Goal: Transaction & Acquisition: Purchase product/service

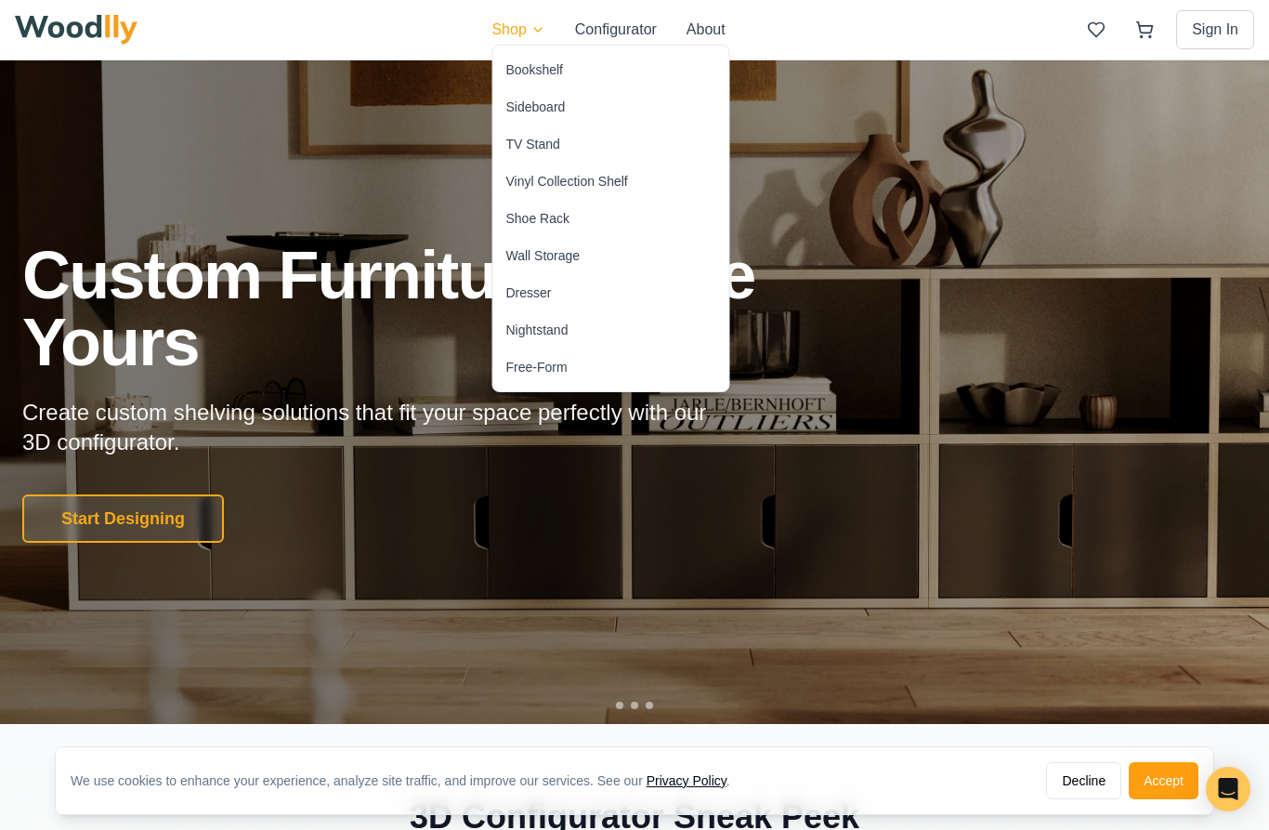
click at [522, 72] on div "Bookshelf" at bounding box center [534, 69] width 57 height 19
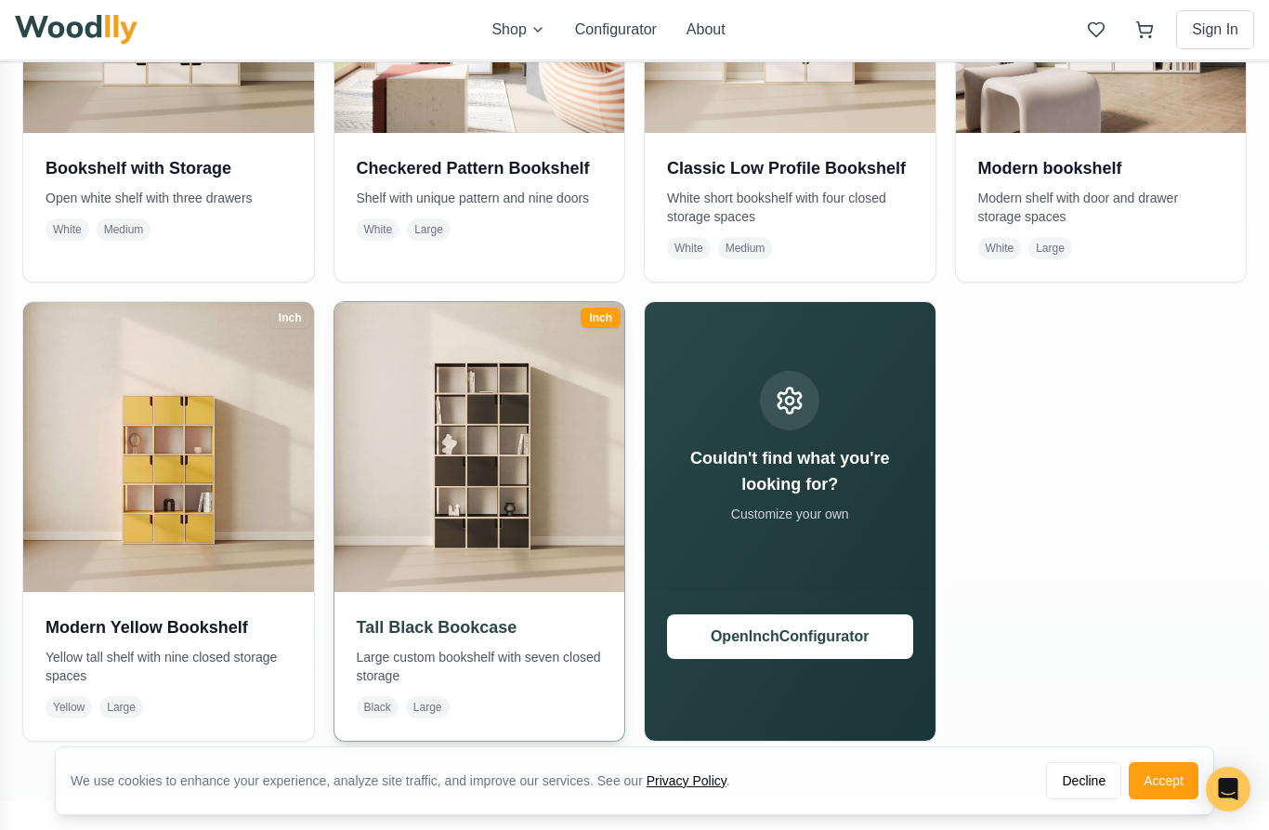
scroll to position [598, 0]
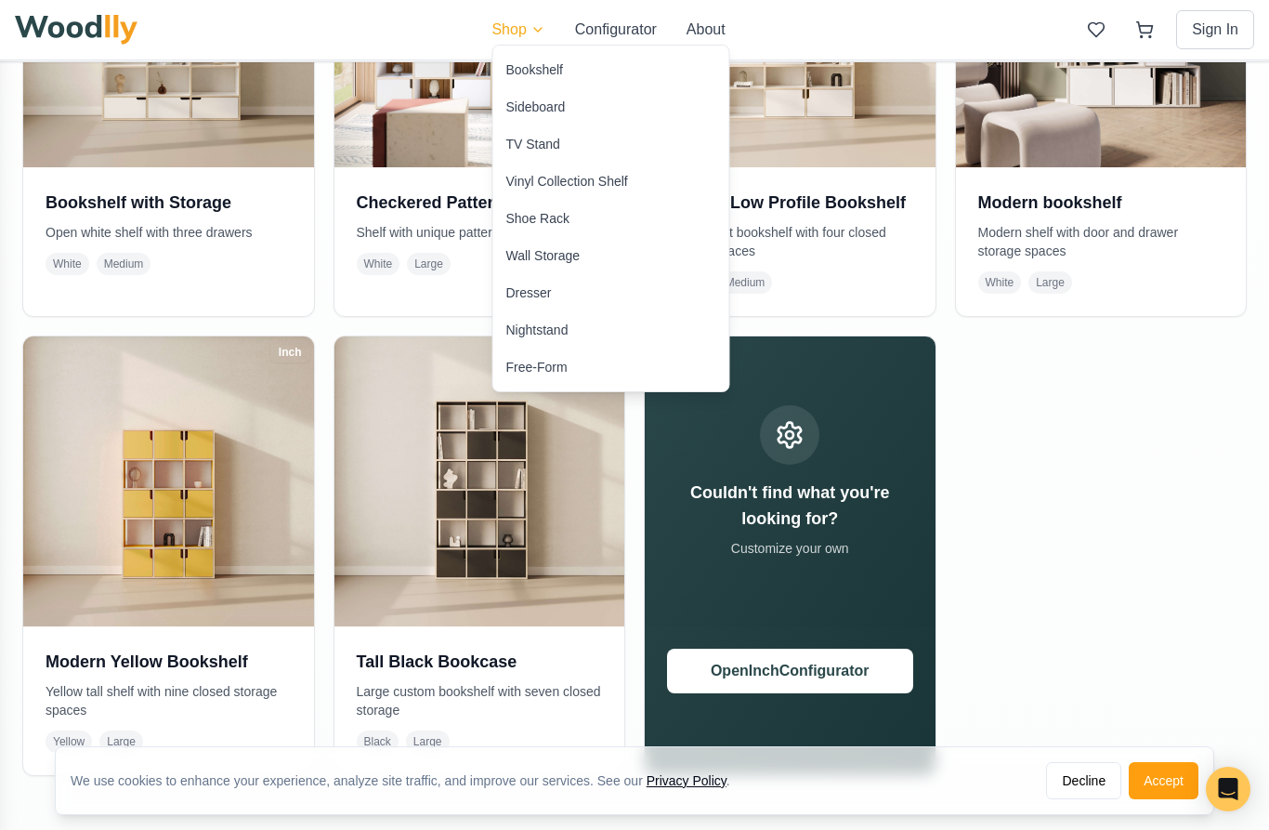
click at [523, 30] on html "We use cookies to enhance your experience, analyze site traffic, and improve ou…" at bounding box center [634, 611] width 1269 height 2418
drag, startPoint x: 527, startPoint y: 219, endPoint x: 527, endPoint y: 817, distance: 598.3
click at [527, 219] on div "Shoe Rack" at bounding box center [537, 218] width 63 height 19
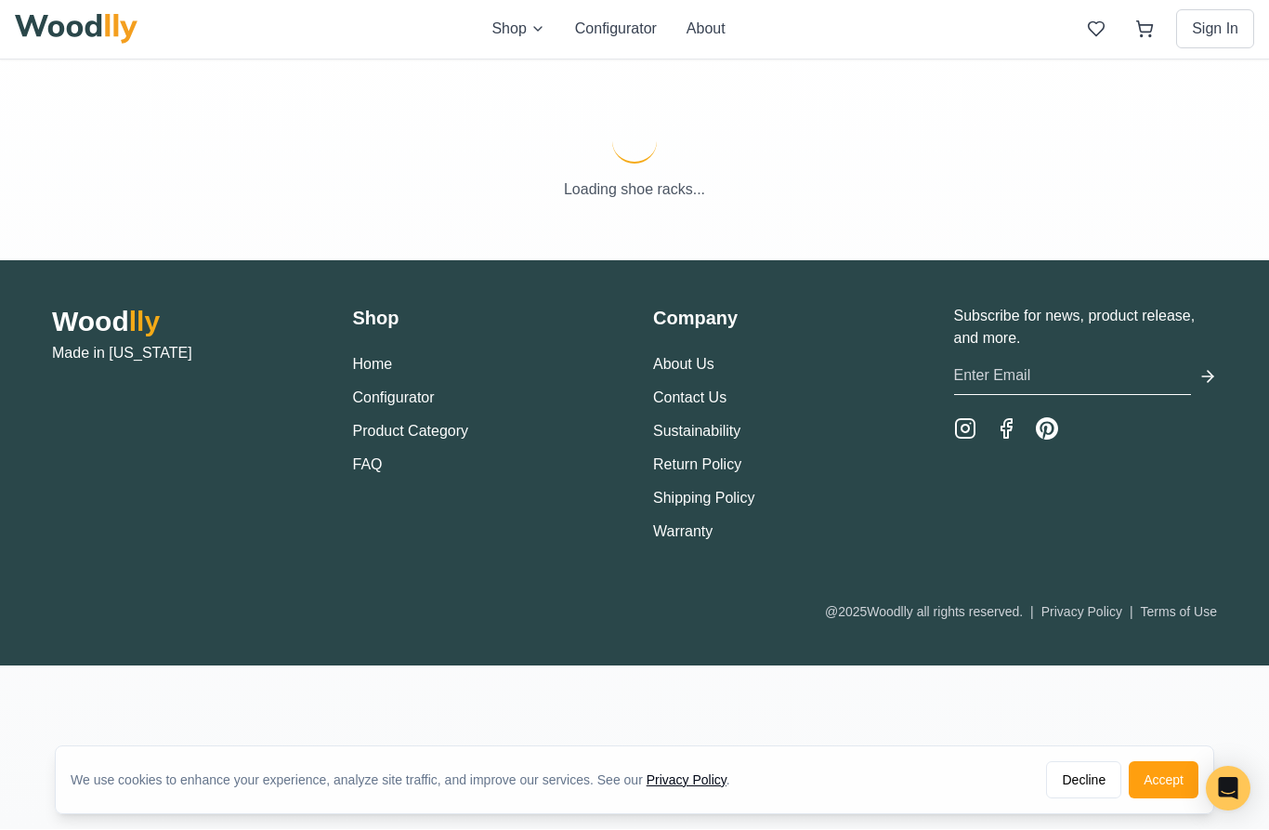
scroll to position [69, 0]
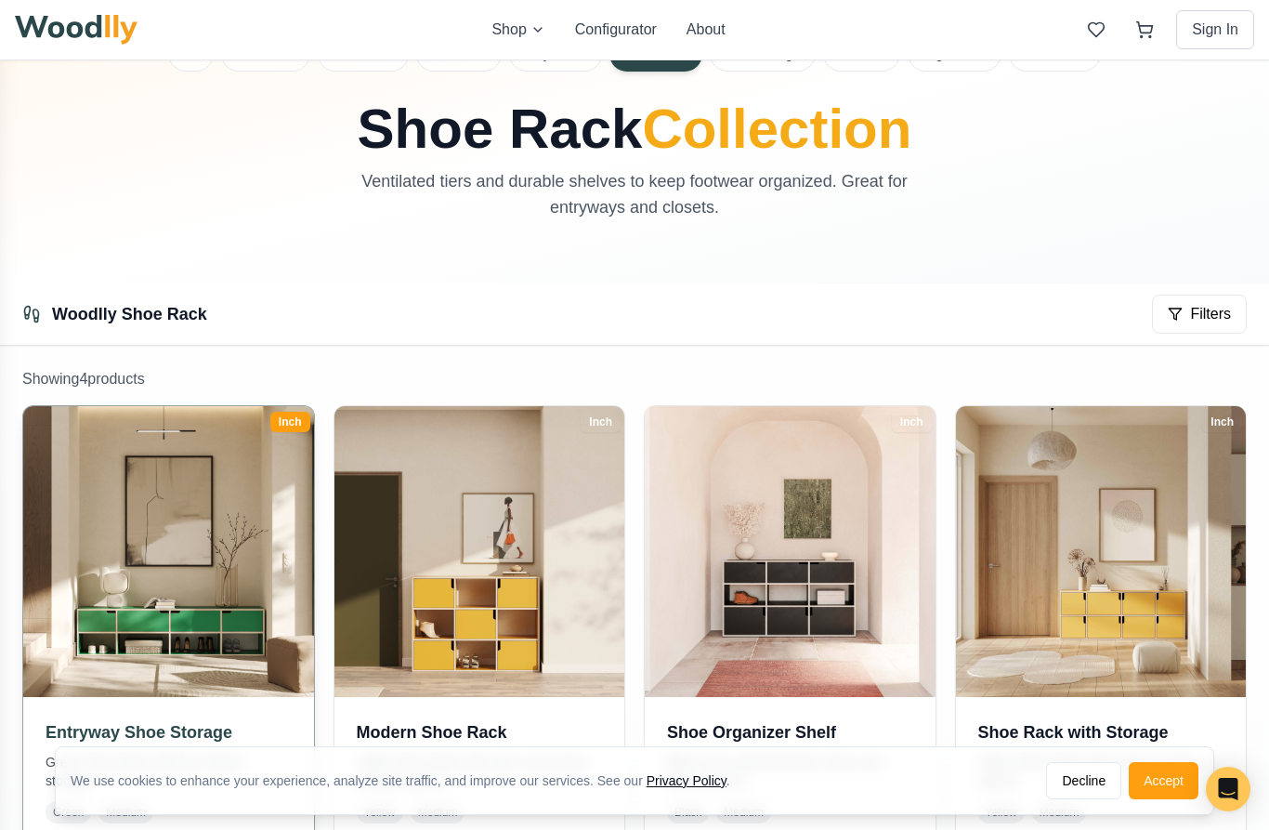
click at [232, 569] on img at bounding box center [168, 551] width 305 height 305
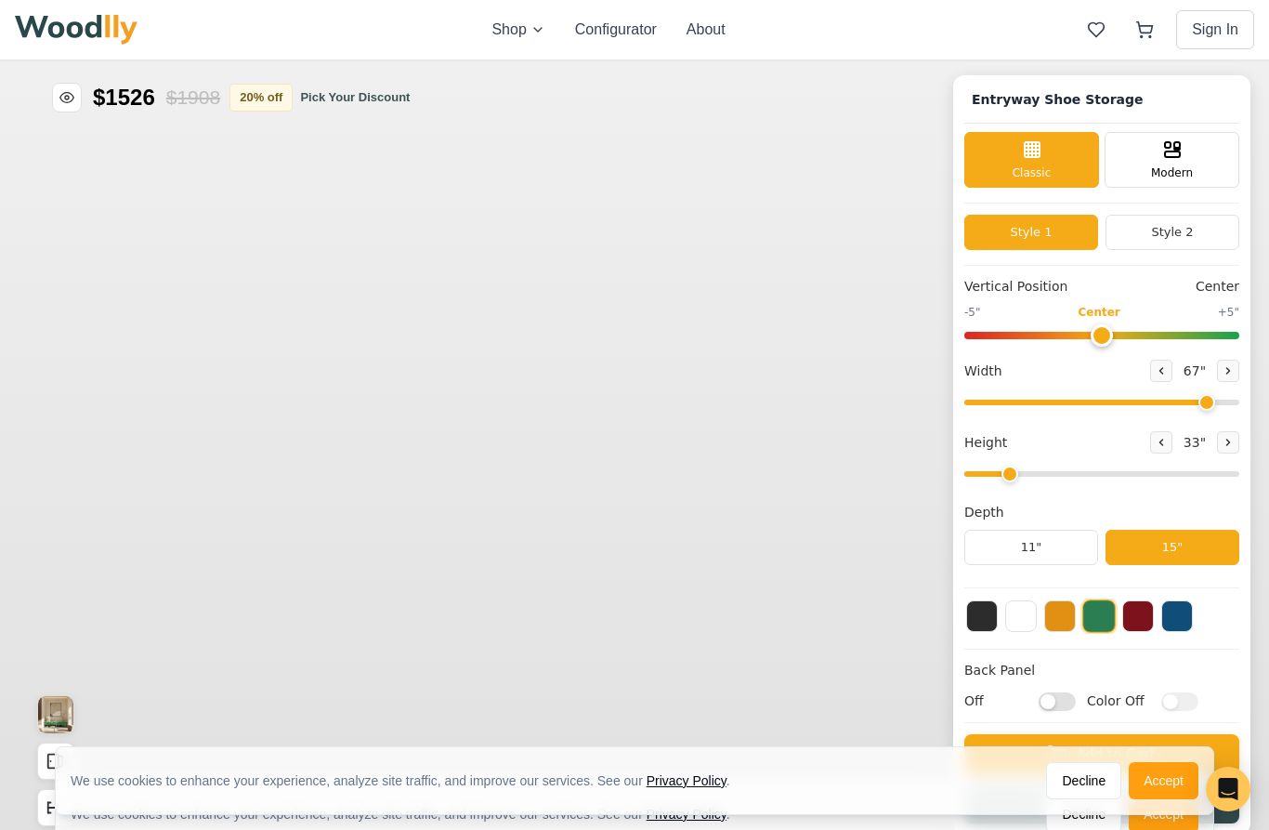
type input "67"
type input "2"
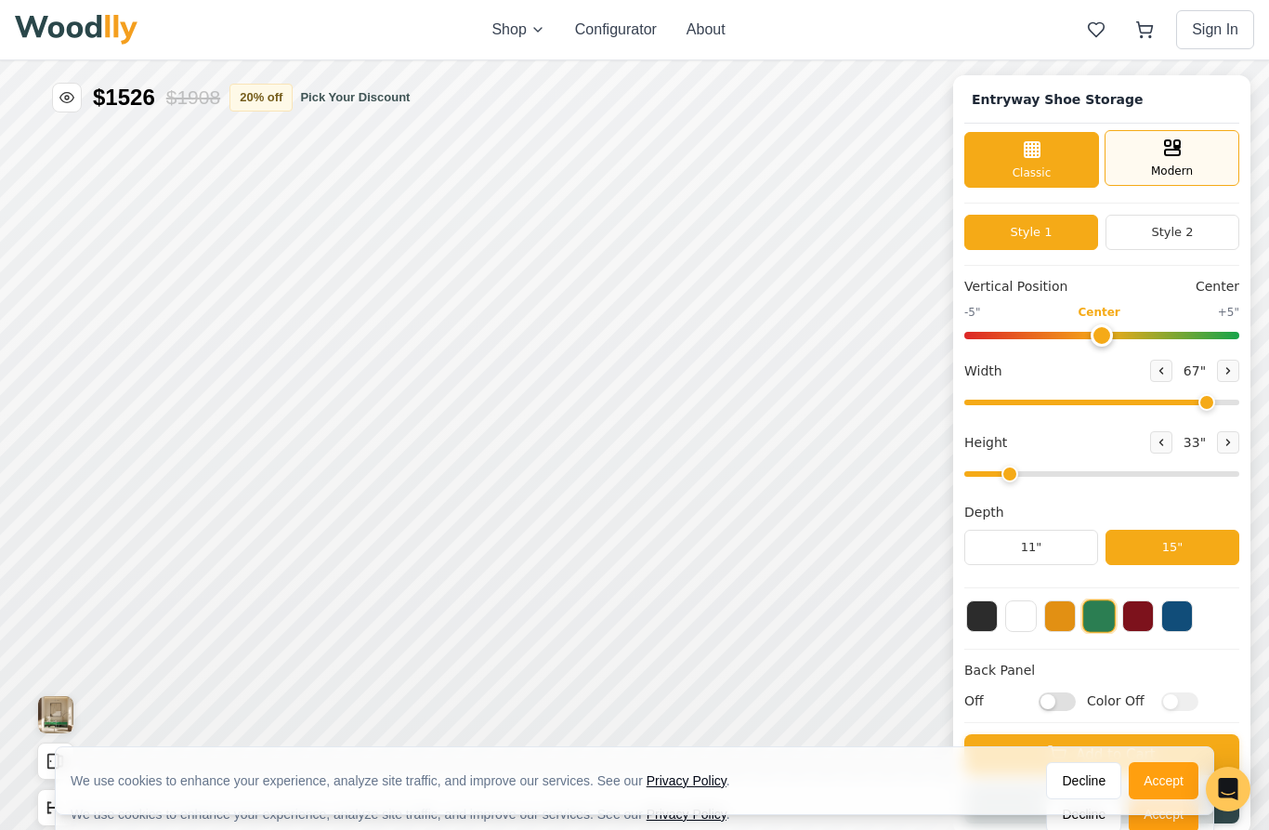
click at [1184, 163] on span "Modern" at bounding box center [1172, 171] width 42 height 17
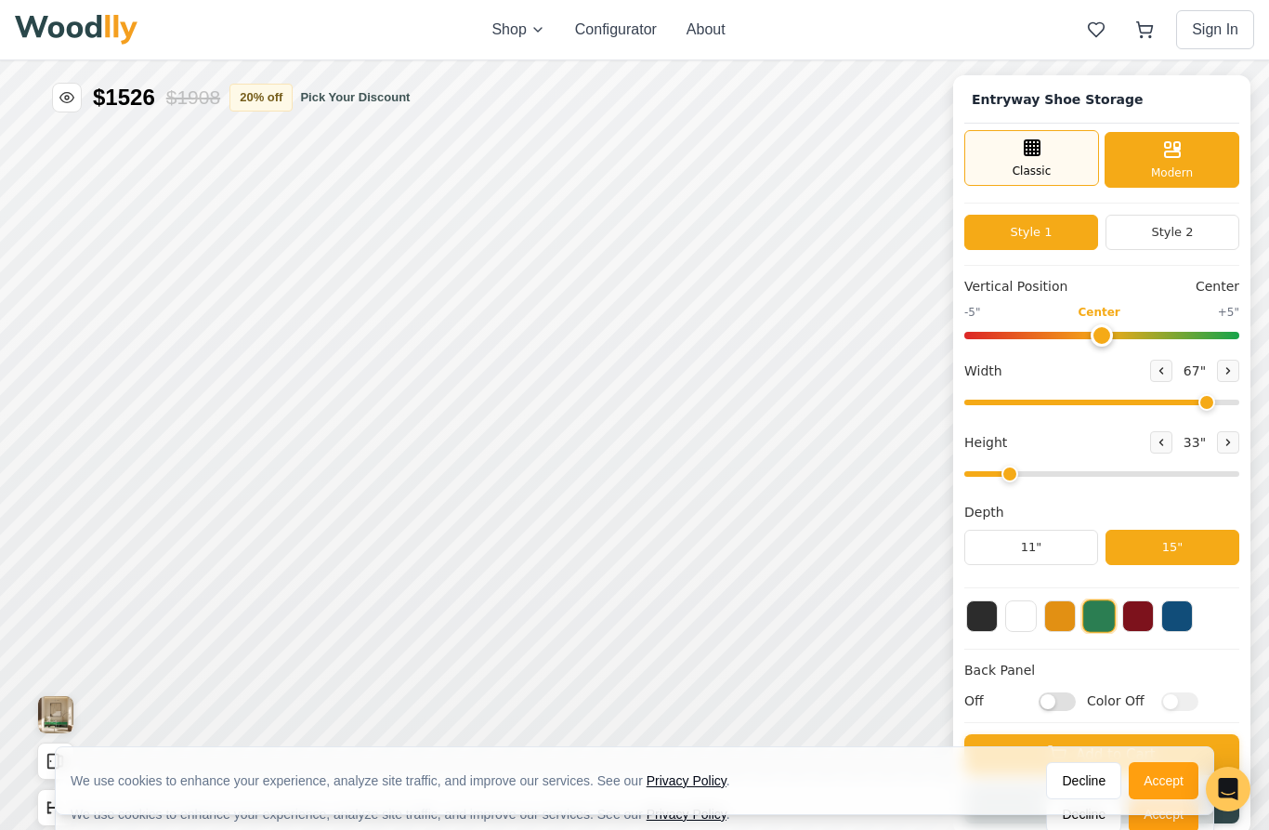
click at [1039, 169] on span "Classic" at bounding box center [1032, 171] width 39 height 17
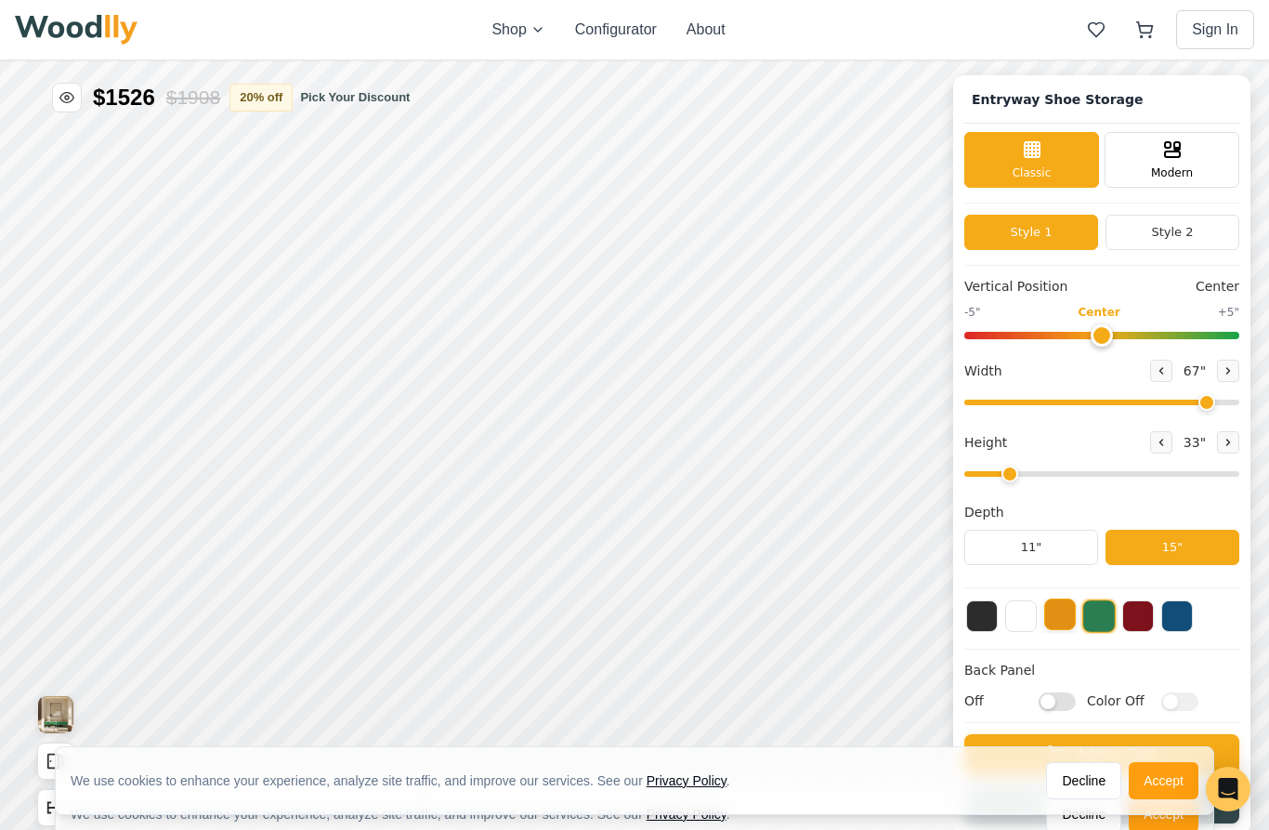
click at [1062, 618] on button at bounding box center [1060, 614] width 32 height 32
drag, startPoint x: 1210, startPoint y: 404, endPoint x: 1251, endPoint y: 379, distance: 48.8
type input "72"
click at [1251, 60] on div "Entryway Shoe Storage Classic Modern Style 1 Style 2 Vertical Position Center -…" at bounding box center [634, 60] width 1269 height 0
type input "2"
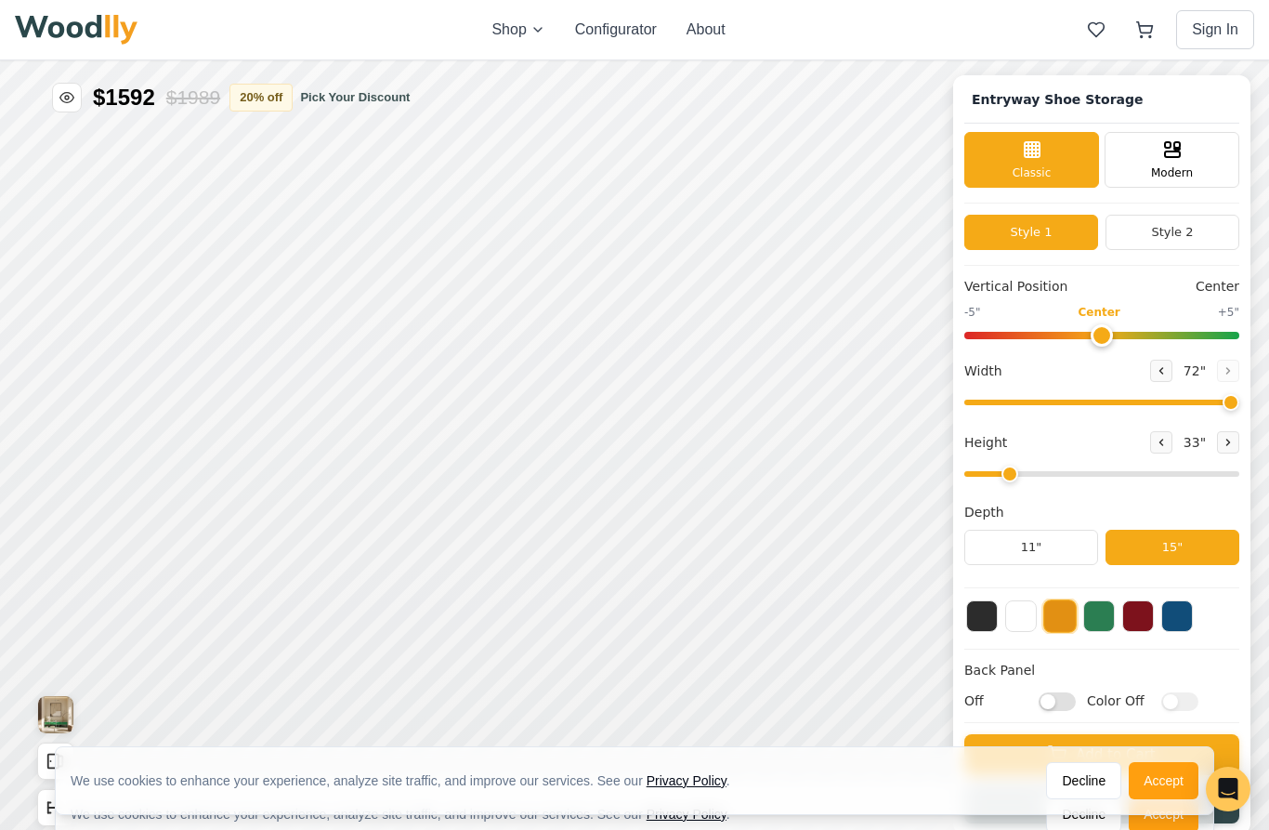
click at [1003, 477] on input "range" at bounding box center [1101, 474] width 275 height 6
click at [1026, 553] on button "11"" at bounding box center [1031, 547] width 134 height 35
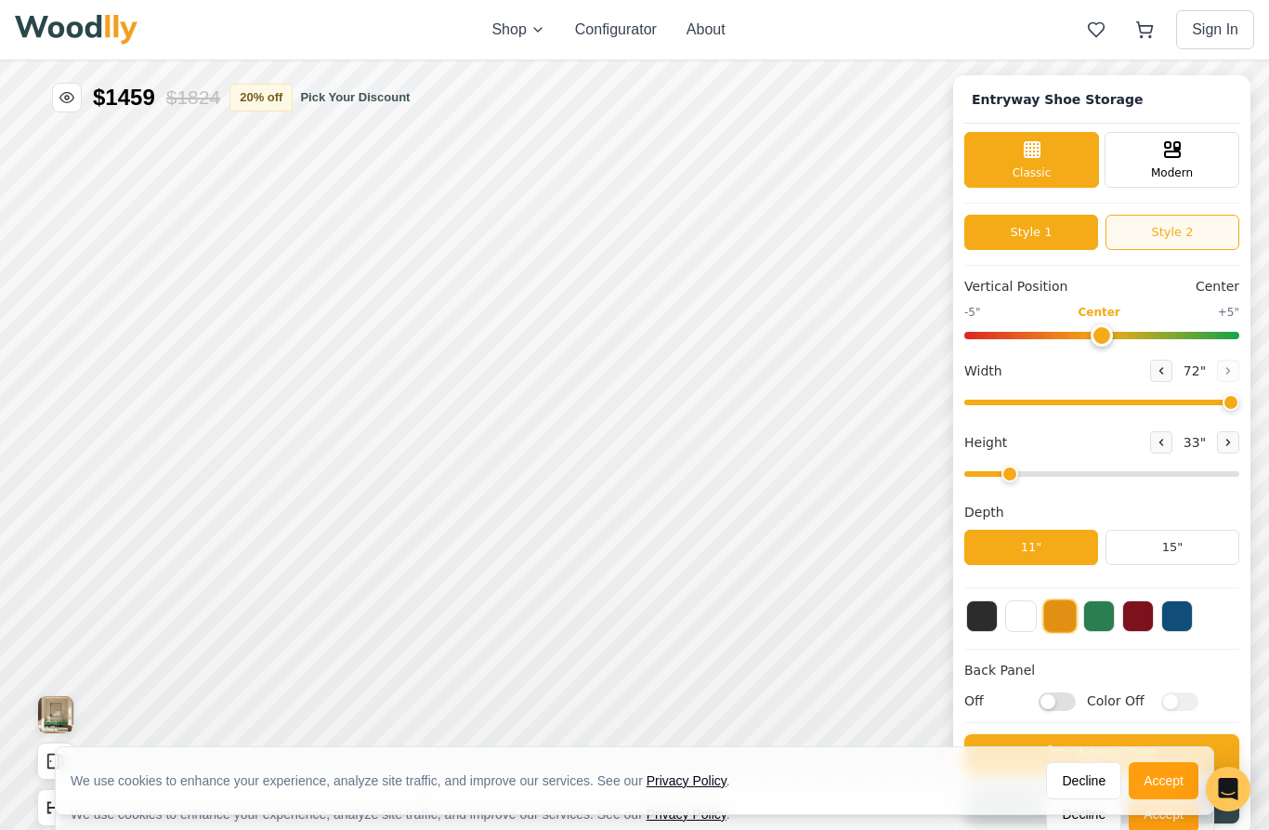
click at [1137, 230] on button "Style 2" at bounding box center [1172, 232] width 134 height 35
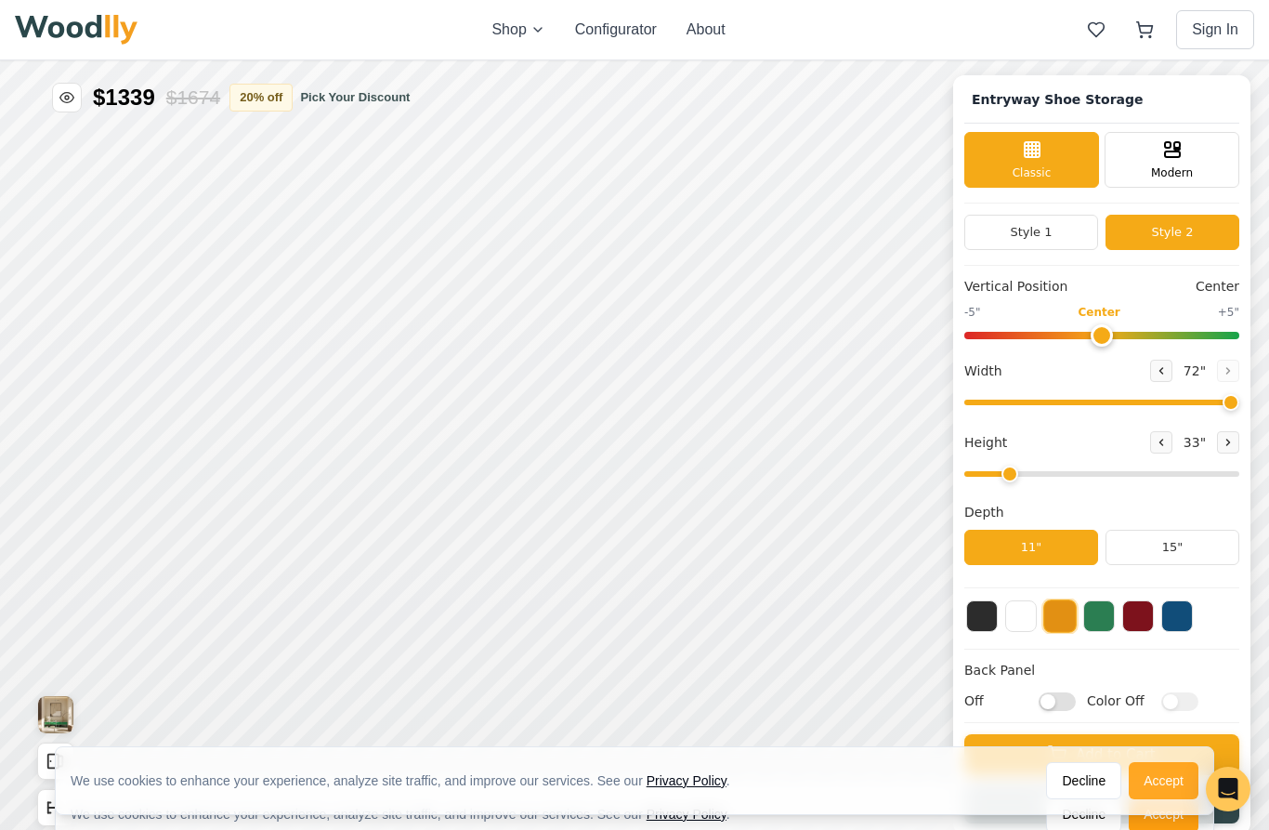
click at [1167, 779] on button "Accept" at bounding box center [1164, 780] width 70 height 37
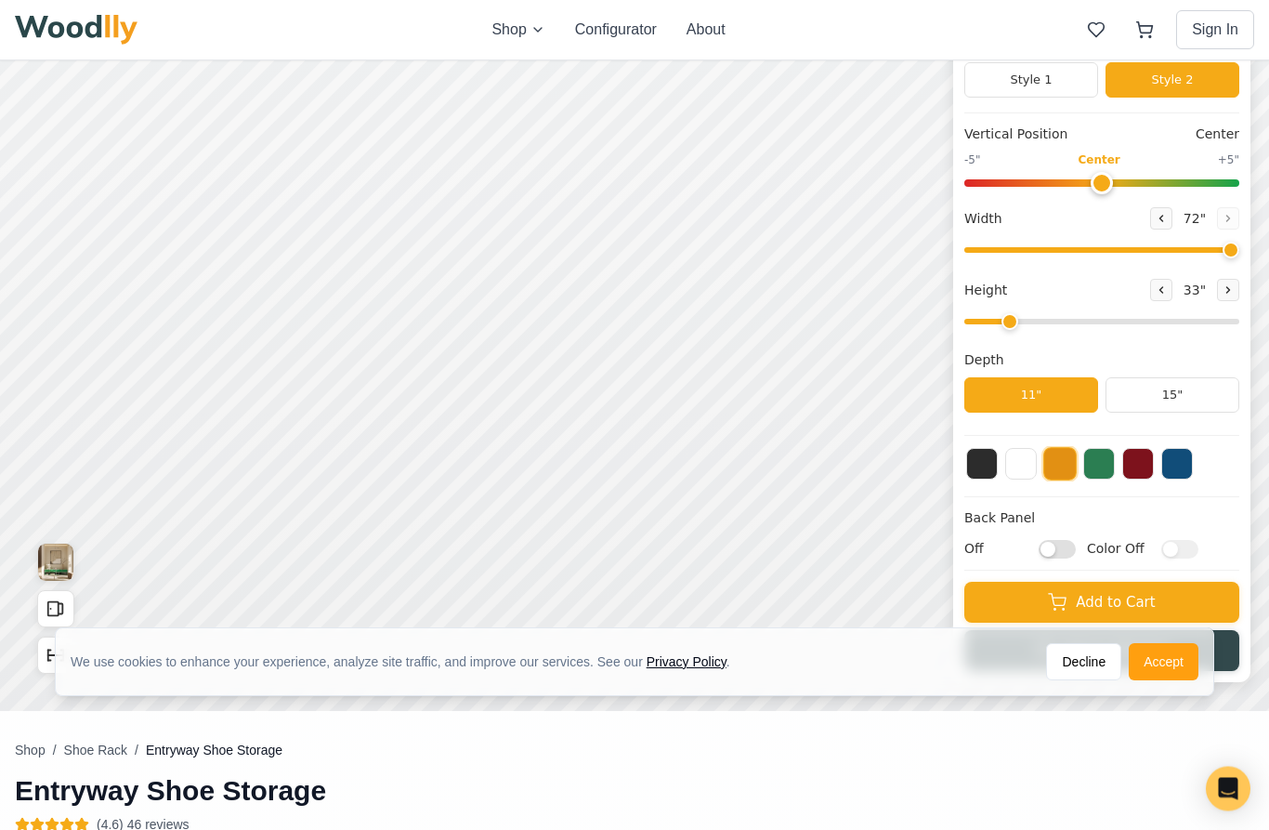
scroll to position [161, 0]
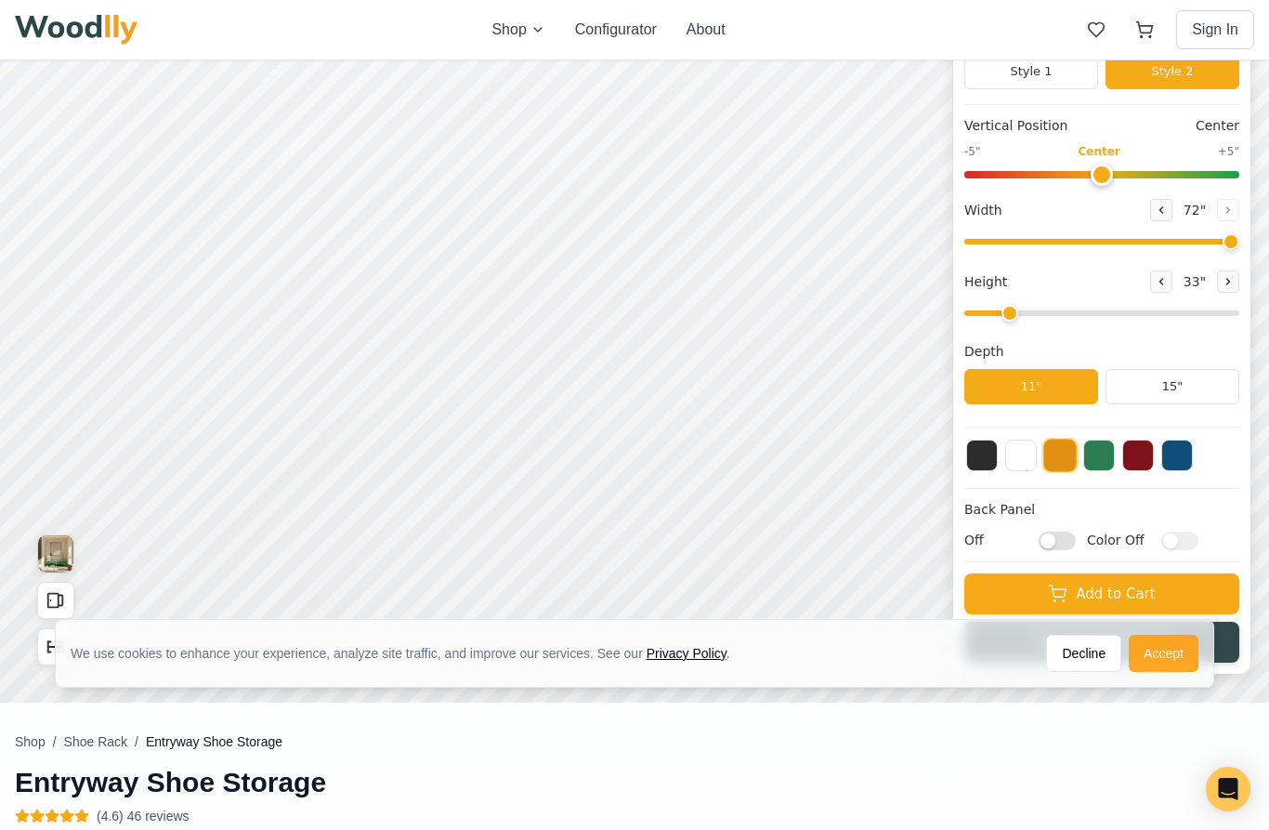
click at [1166, 657] on button "Accept" at bounding box center [1164, 652] width 70 height 37
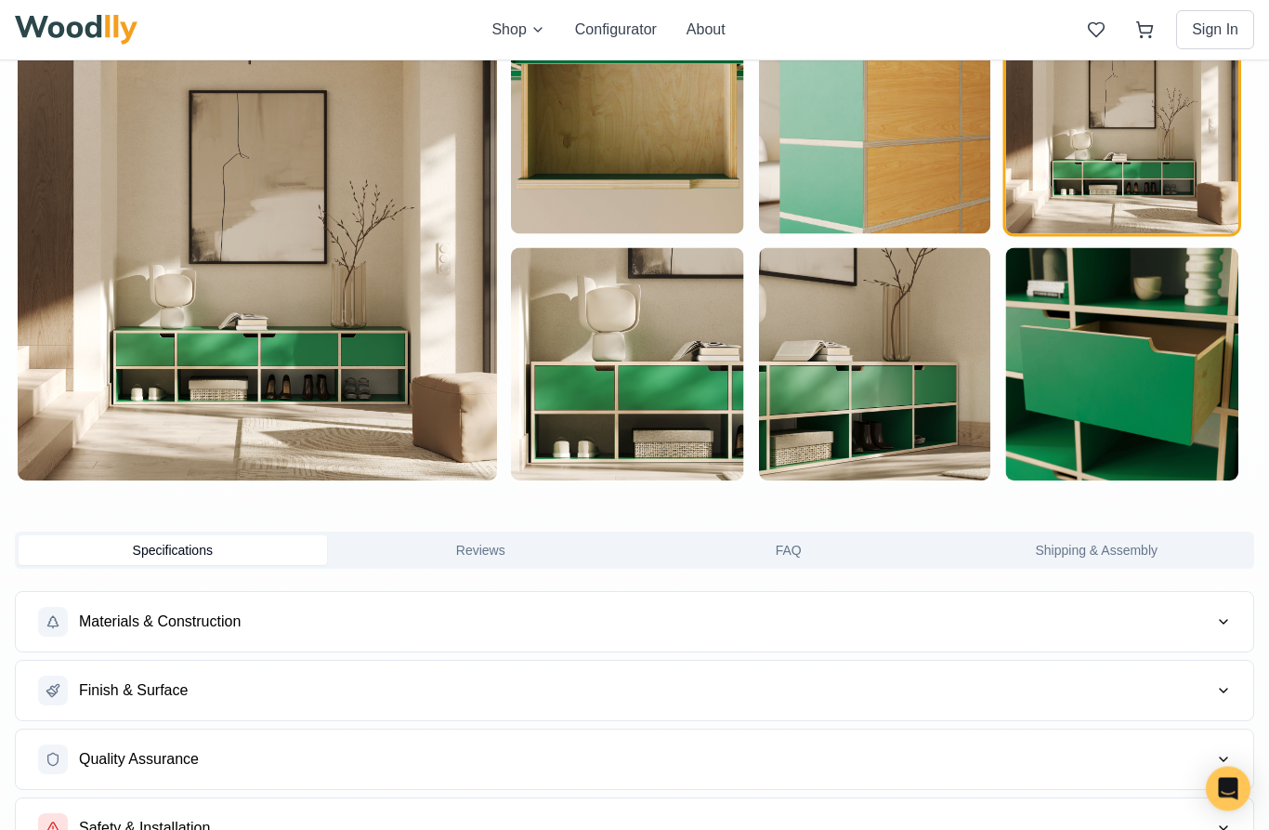
scroll to position [1032, 0]
click at [240, 551] on button "Specifications" at bounding box center [173, 550] width 308 height 30
click at [216, 553] on button "Specifications" at bounding box center [173, 550] width 308 height 30
click at [200, 619] on span "Materials & Construction" at bounding box center [160, 621] width 162 height 22
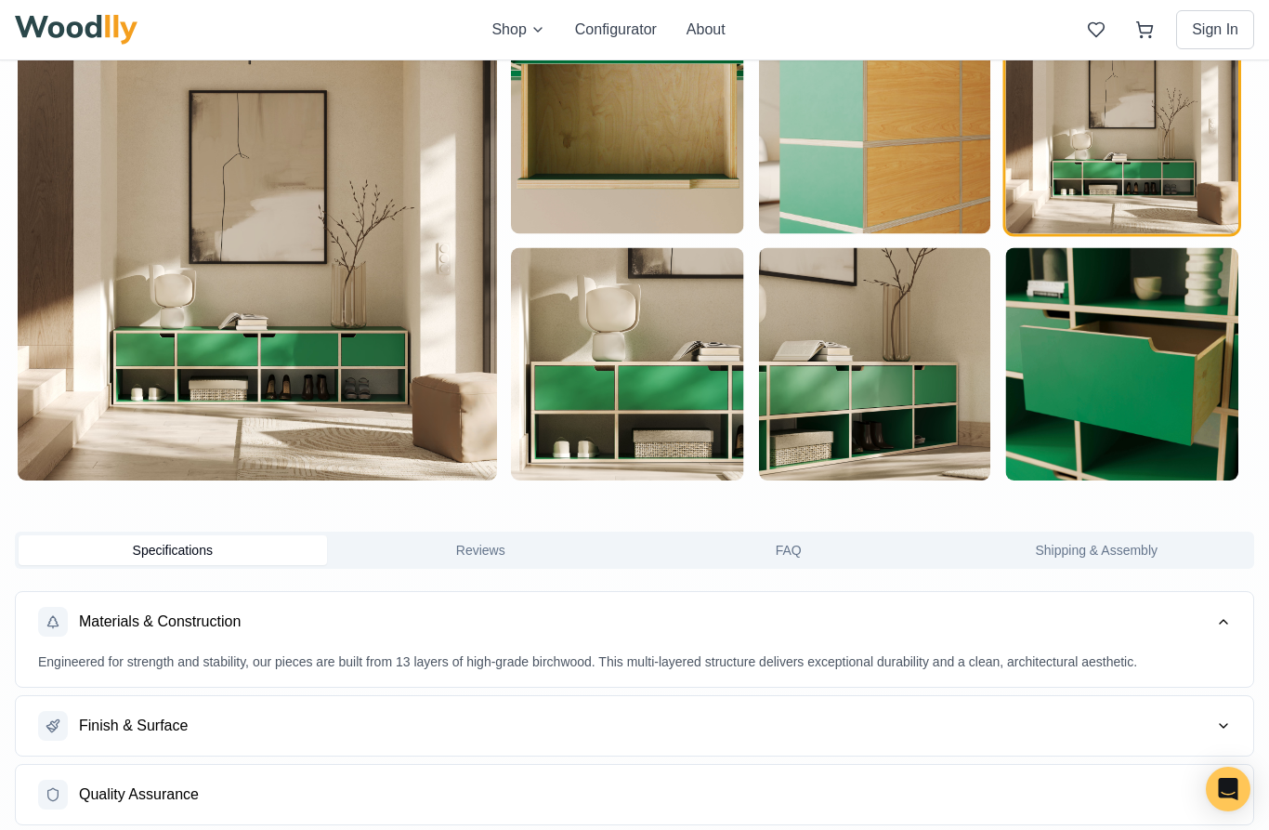
click at [182, 726] on span "Finish & Surface" at bounding box center [133, 725] width 109 height 22
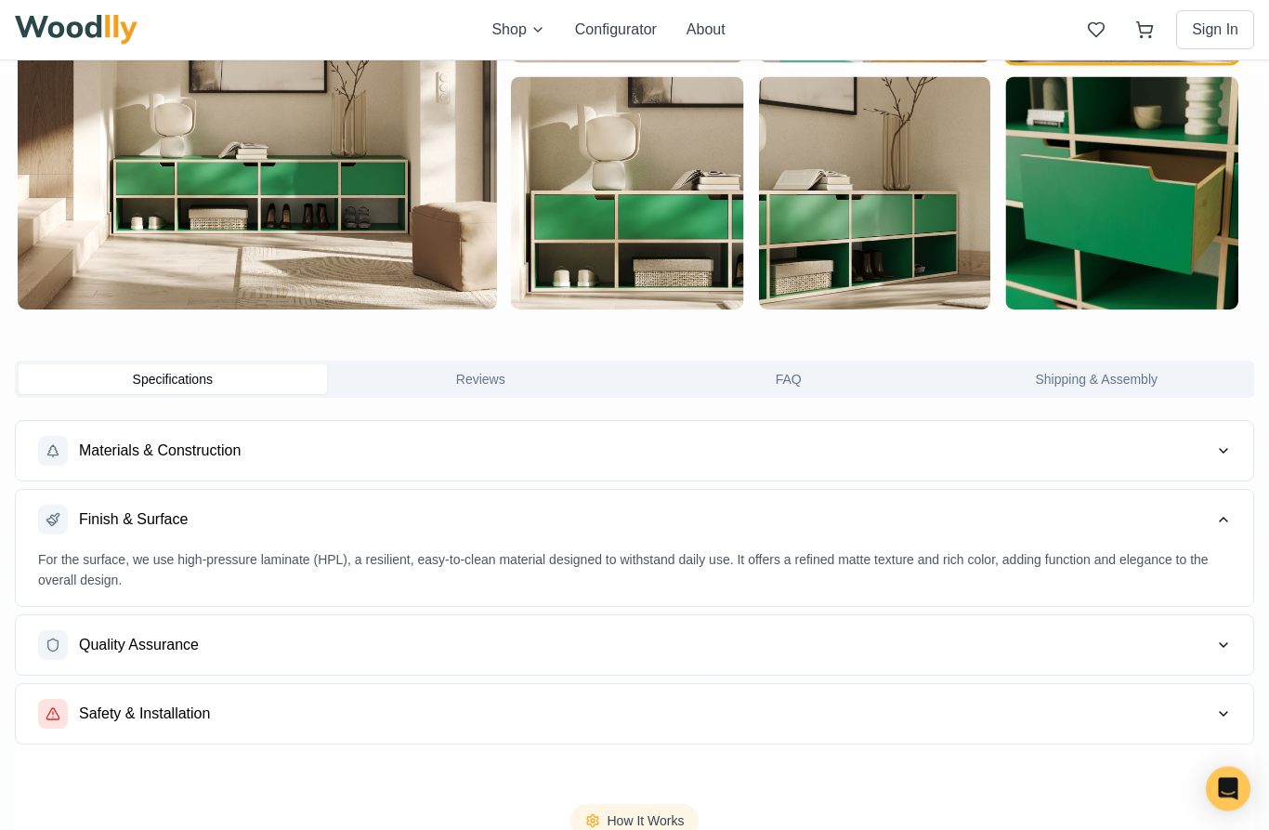
scroll to position [1205, 0]
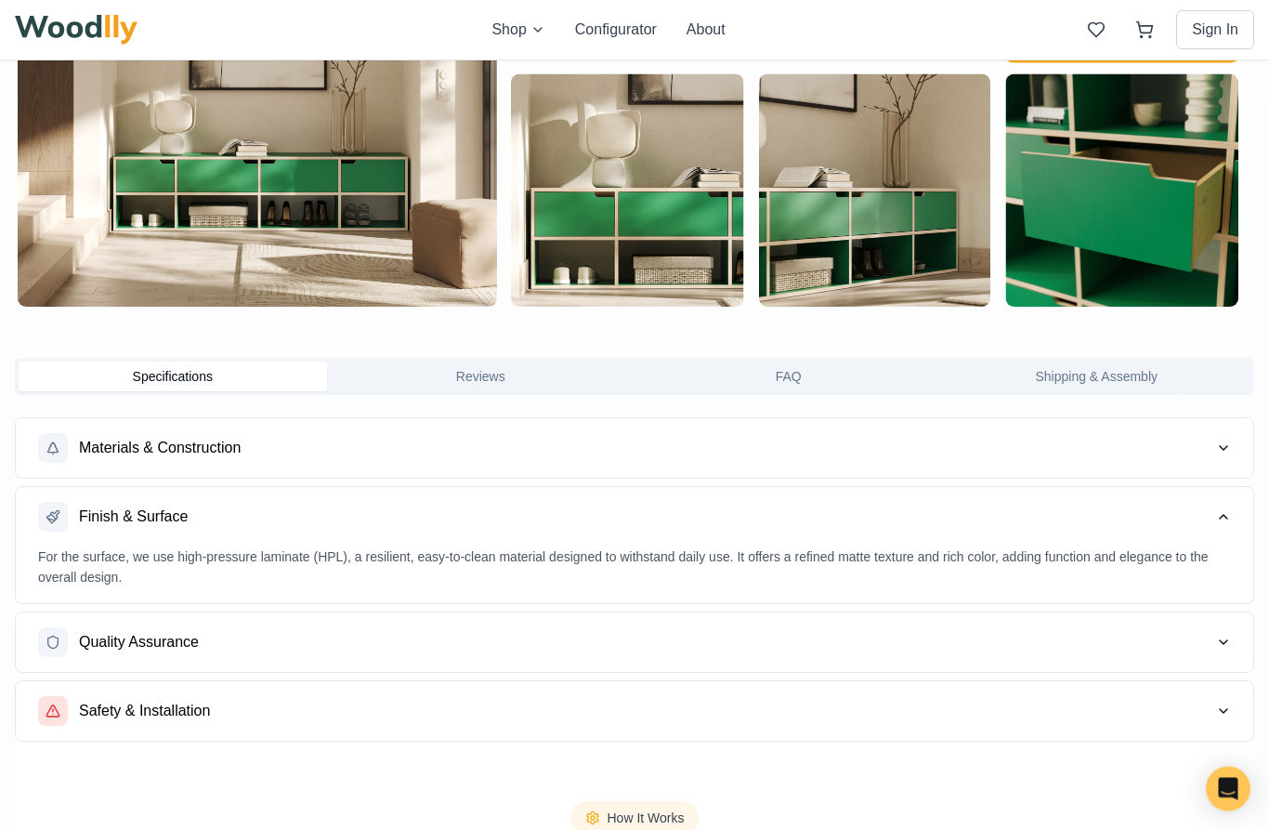
click at [177, 643] on span "Quality Assurance" at bounding box center [139, 643] width 120 height 22
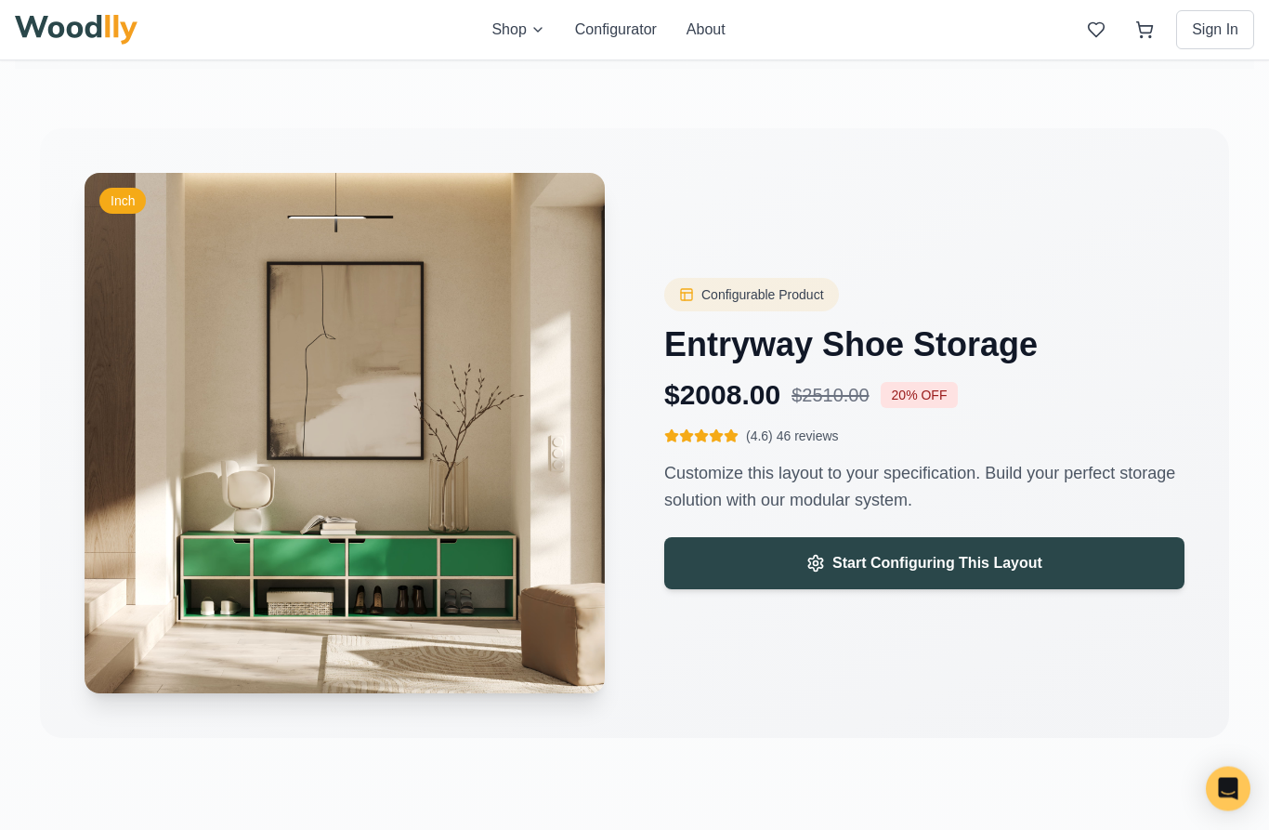
scroll to position [2668, 0]
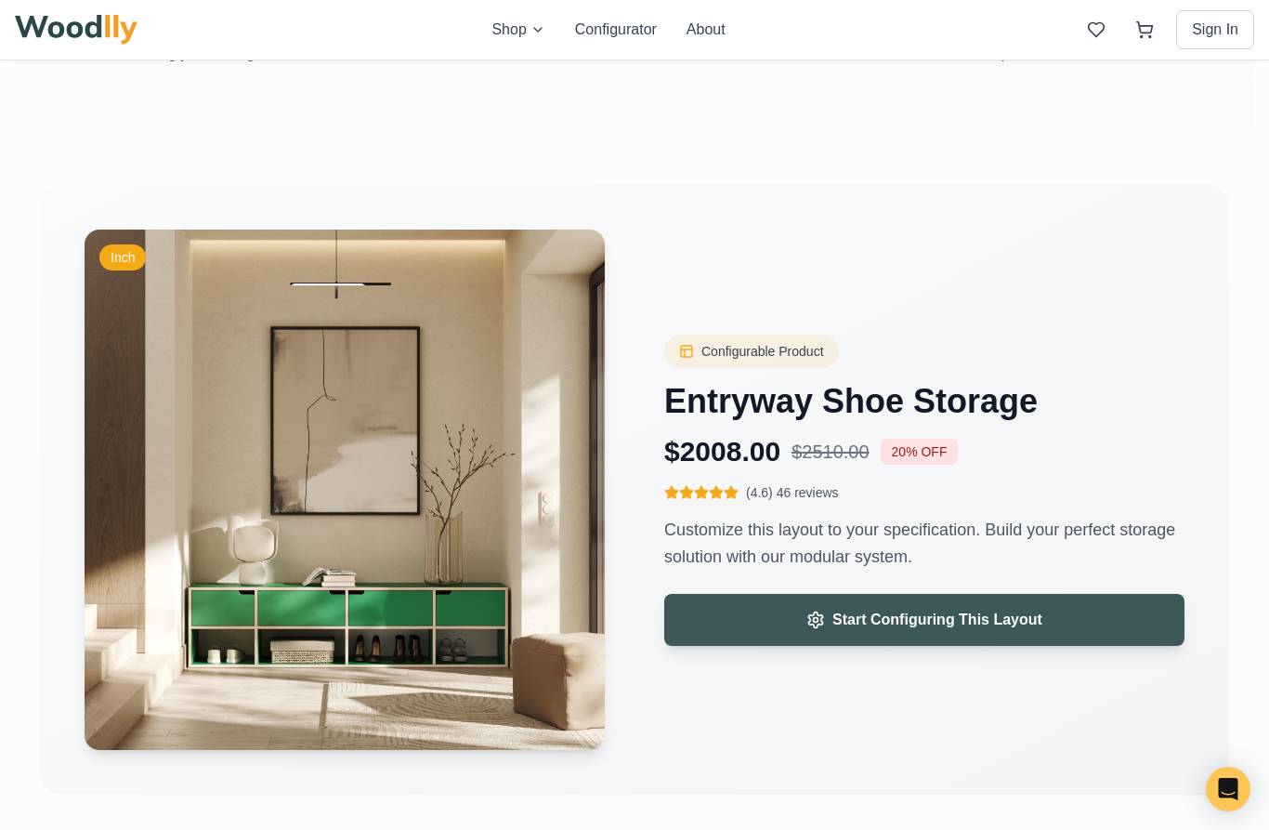
click at [736, 615] on button "Start Configuring This Layout" at bounding box center [924, 620] width 520 height 52
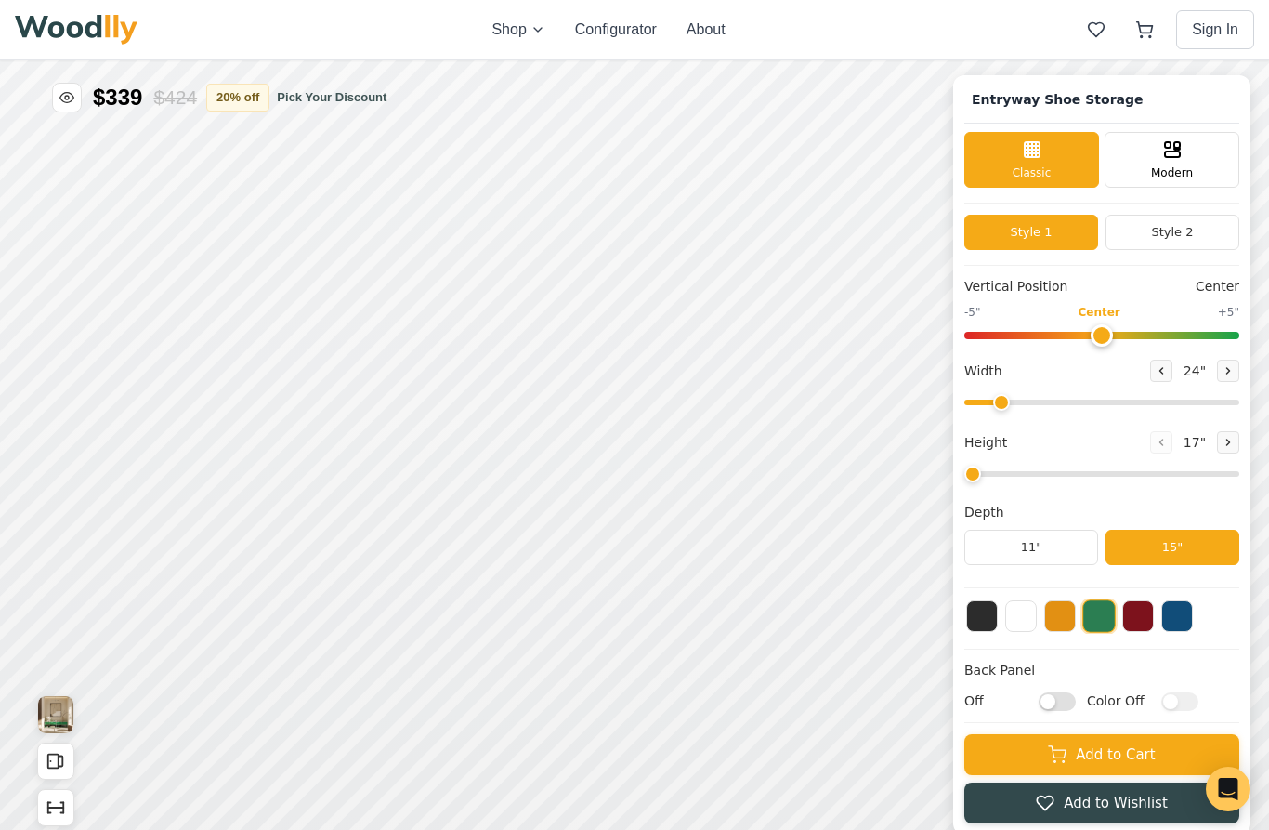
type input "67"
type input "2"
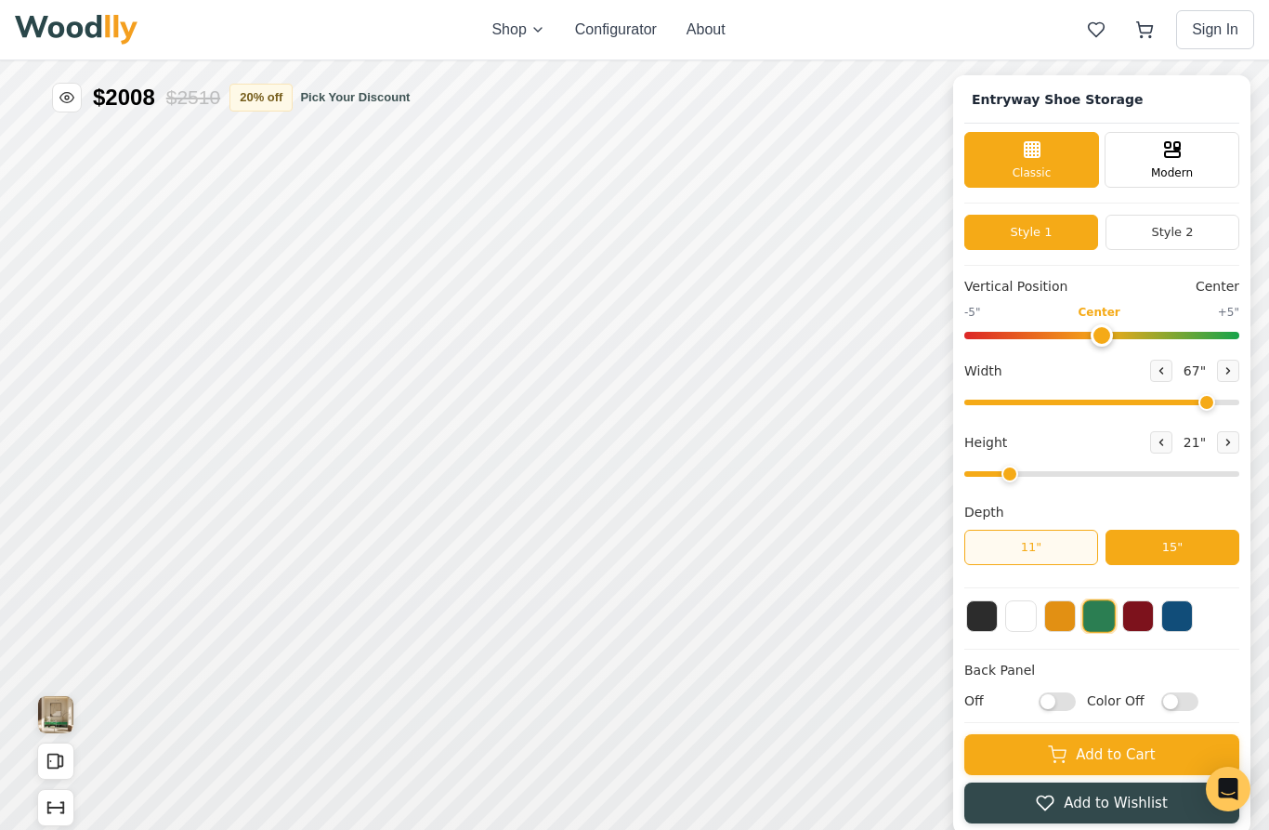
click at [1129, 425] on button "11"" at bounding box center [1128, 424] width 134 height 35
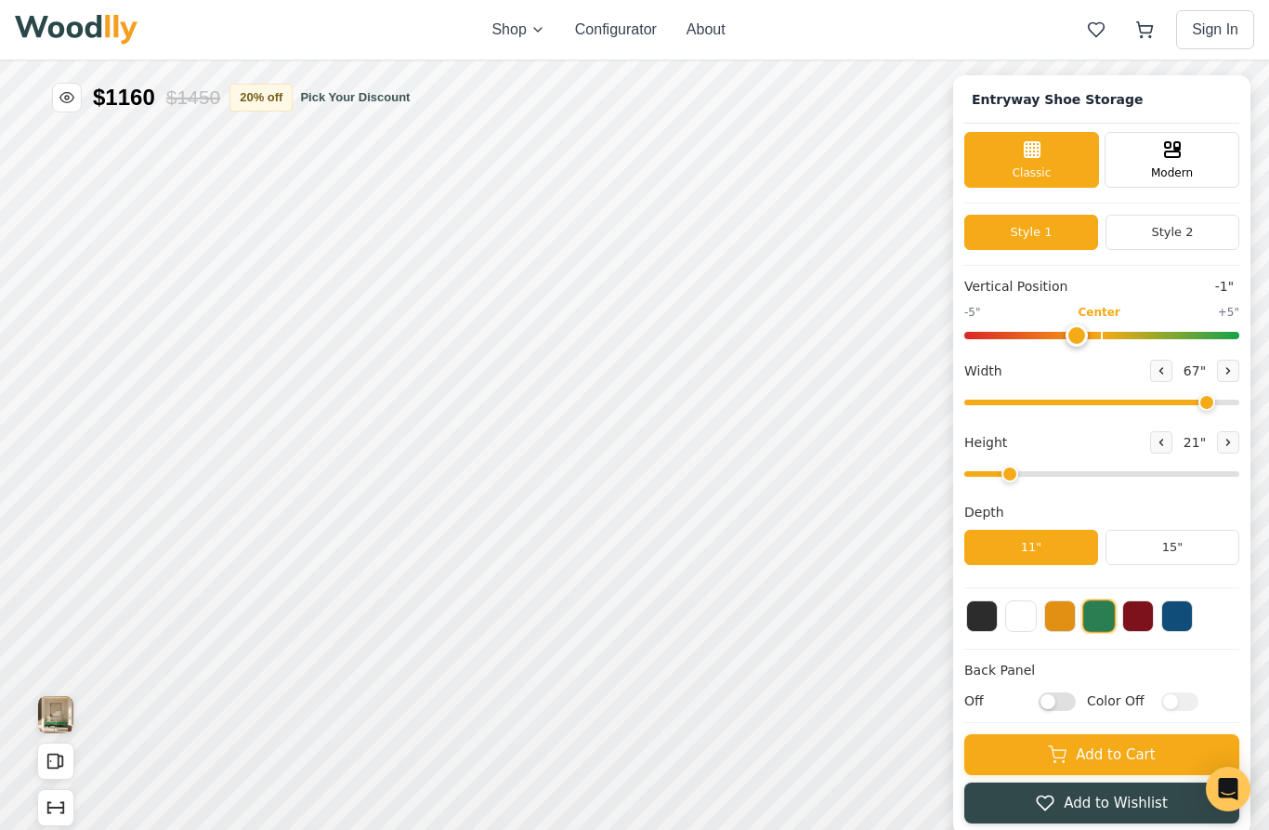
type input "0"
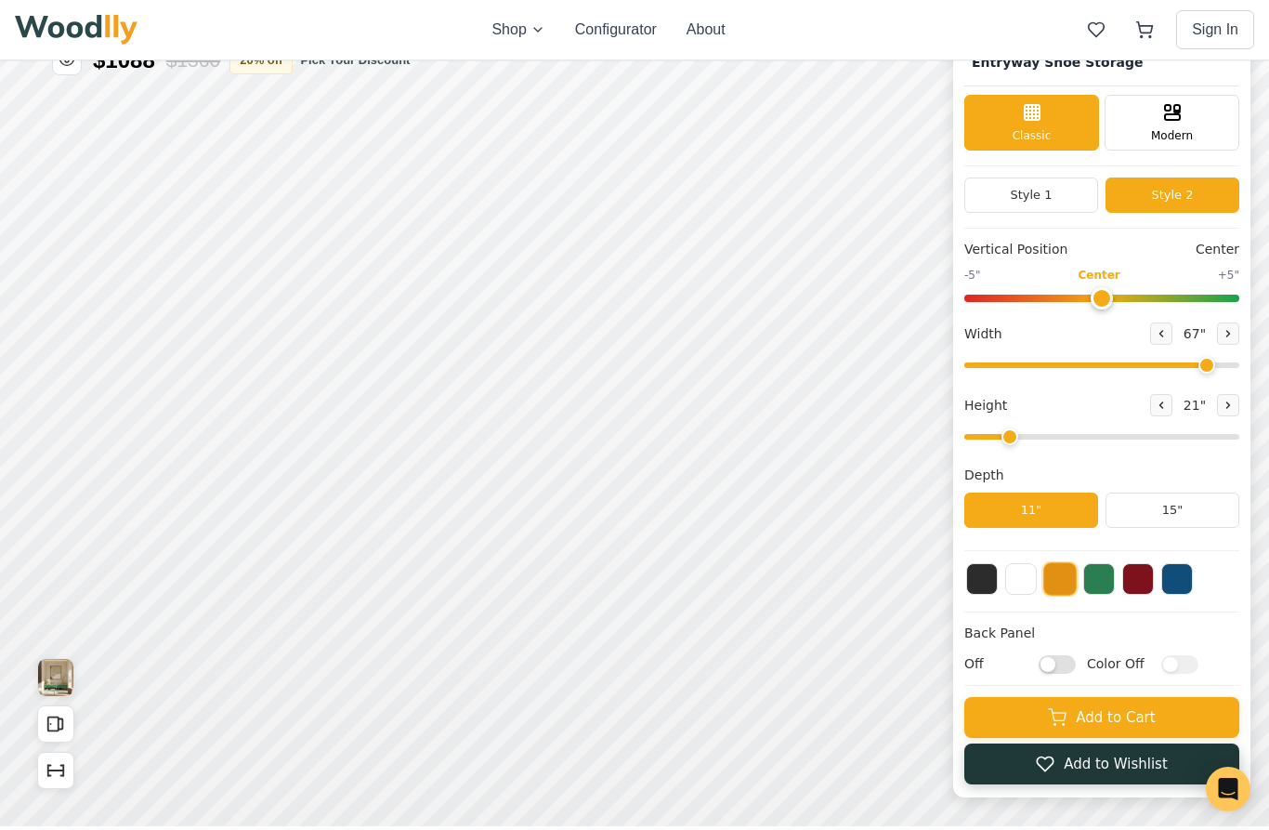
scroll to position [37, 0]
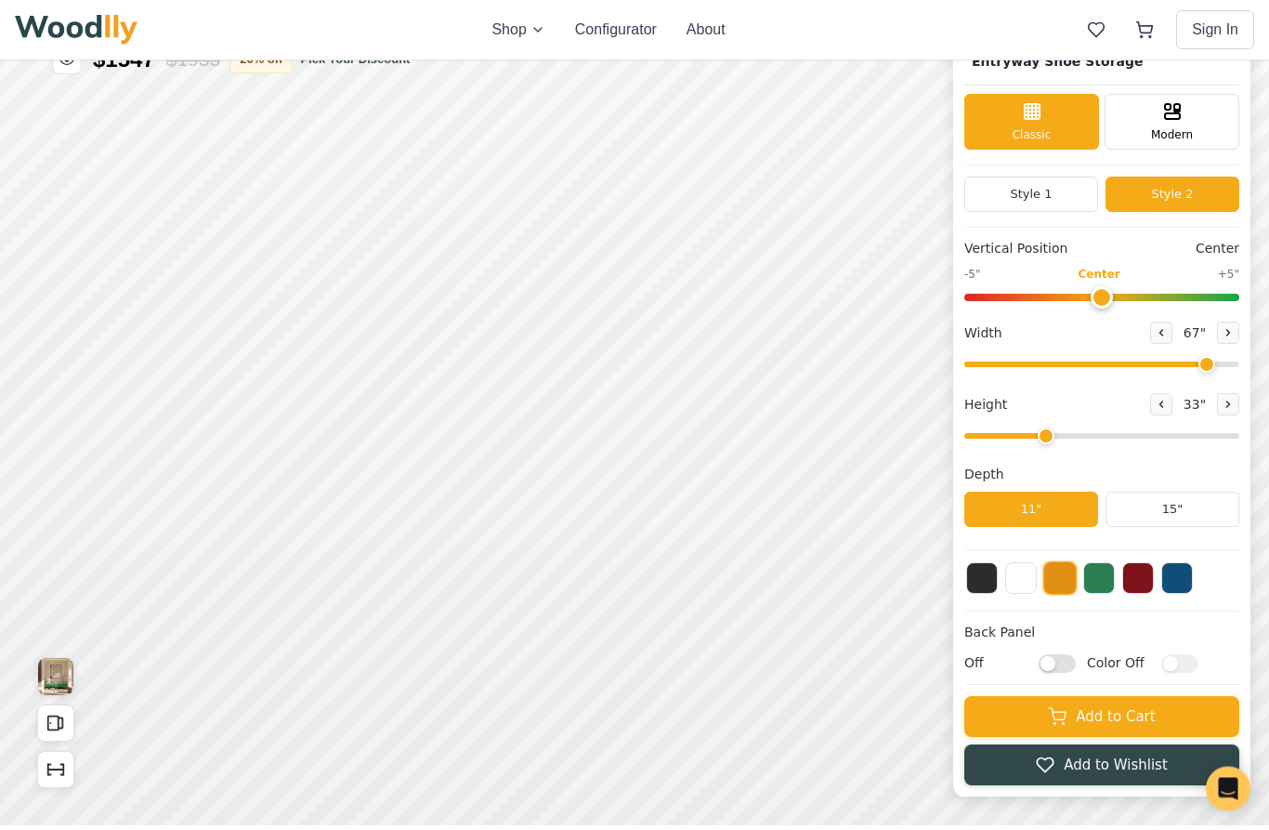
drag, startPoint x: 1515, startPoint y: 97, endPoint x: 1537, endPoint y: 87, distance: 24.2
type input "3"
drag, startPoint x: 1868, startPoint y: 12, endPoint x: 1837, endPoint y: 19, distance: 32.2
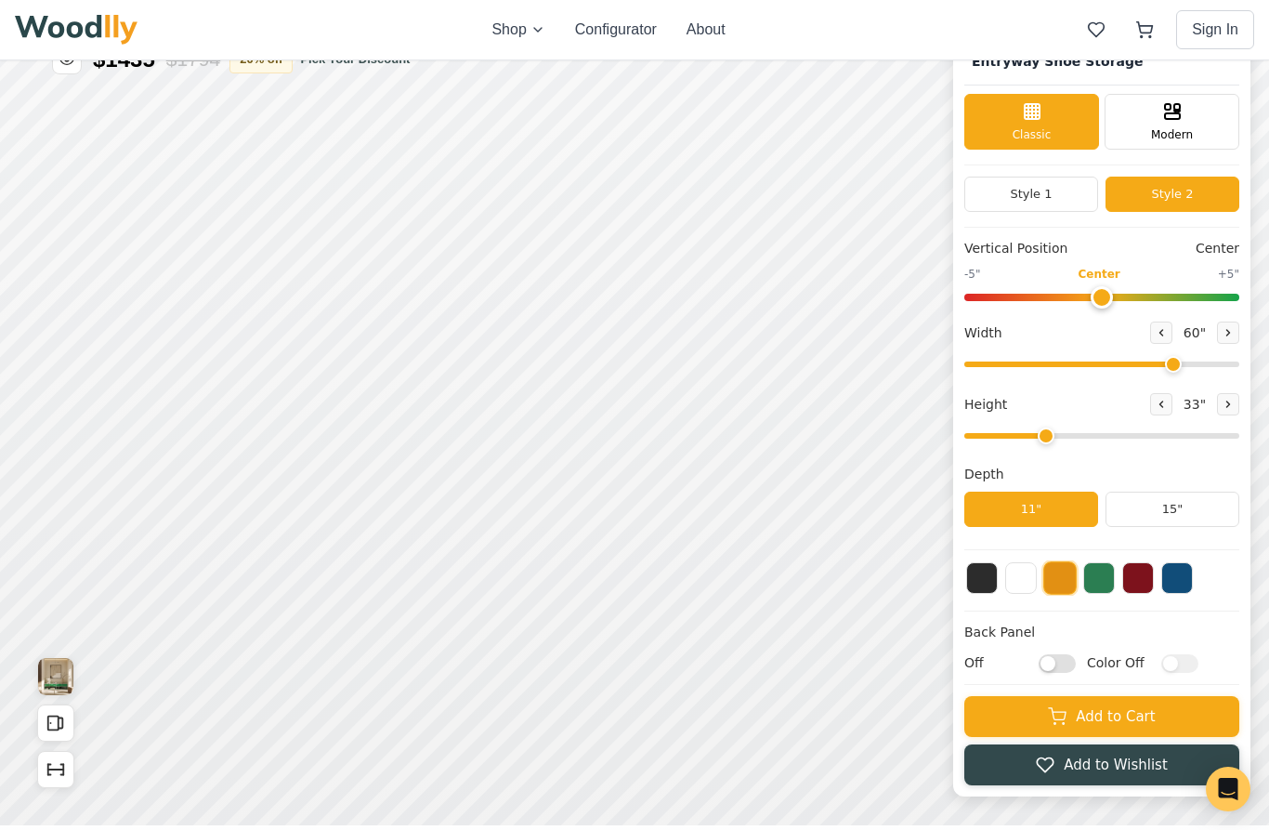
type input "60"
click at [1216, 304] on input "range" at bounding box center [1146, 301] width 275 height 6
checkbox input "true"
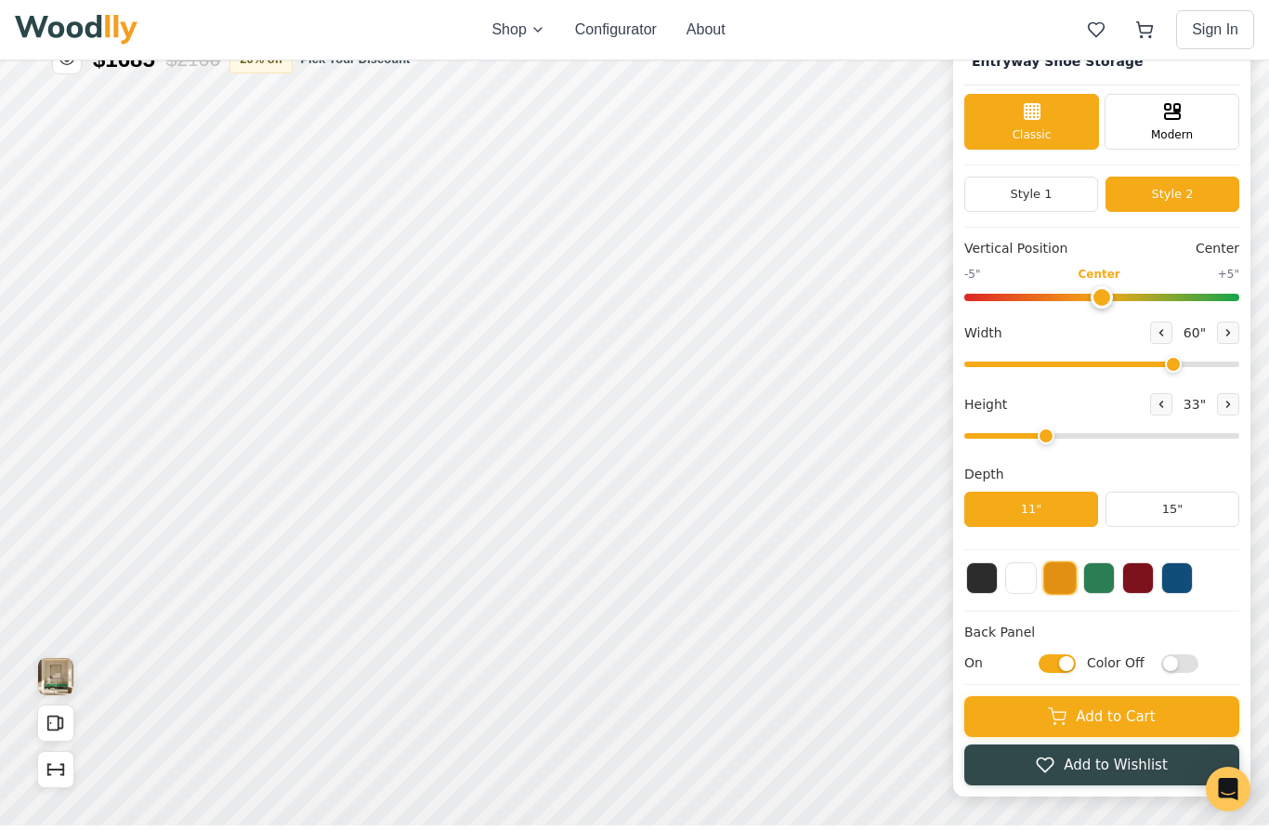
checkbox input "true"
click at [1233, 464] on button at bounding box center [1235, 454] width 32 height 32
click at [1159, 458] on button at bounding box center [1157, 454] width 32 height 32
click at [1151, 542] on input "On" at bounding box center [1153, 540] width 37 height 19
checkbox input "false"
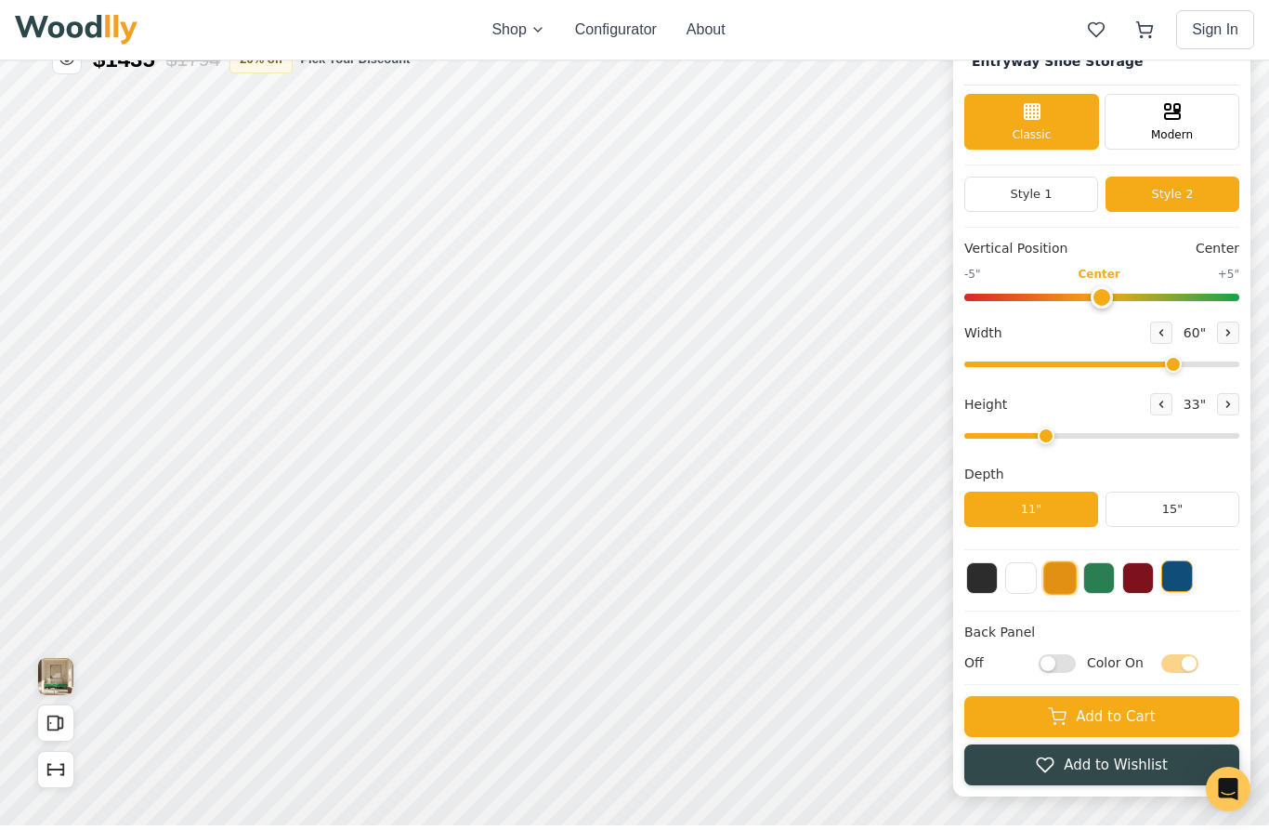
click at [757, 5] on icon at bounding box center [761, 9] width 12 height 12
drag, startPoint x: 1530, startPoint y: -25, endPoint x: 1627, endPoint y: -57, distance: 101.6
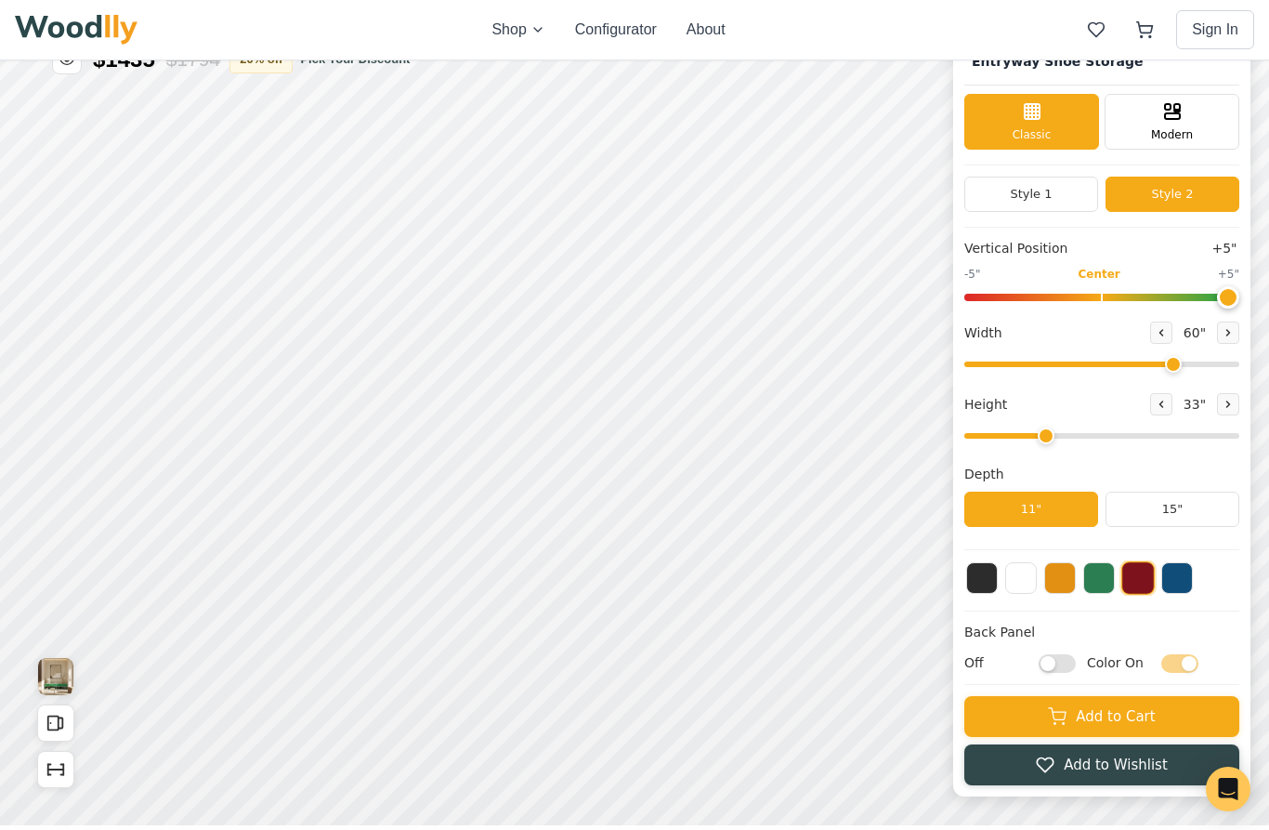
drag, startPoint x: 1868, startPoint y: -51, endPoint x: 1913, endPoint y: -59, distance: 45.4
type input "5"
type input "3"
drag, startPoint x: 1632, startPoint y: 89, endPoint x: 1643, endPoint y: 83, distance: 12.9
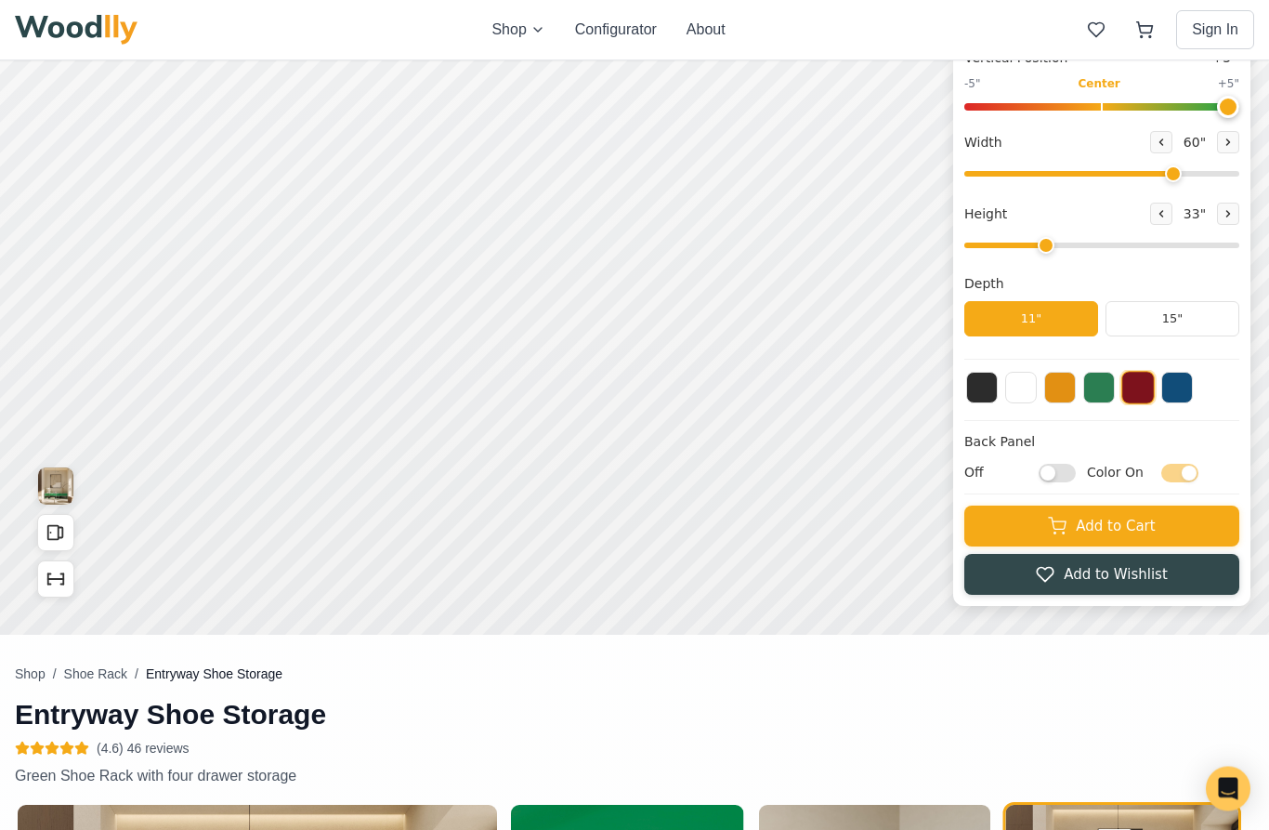
scroll to position [230, 0]
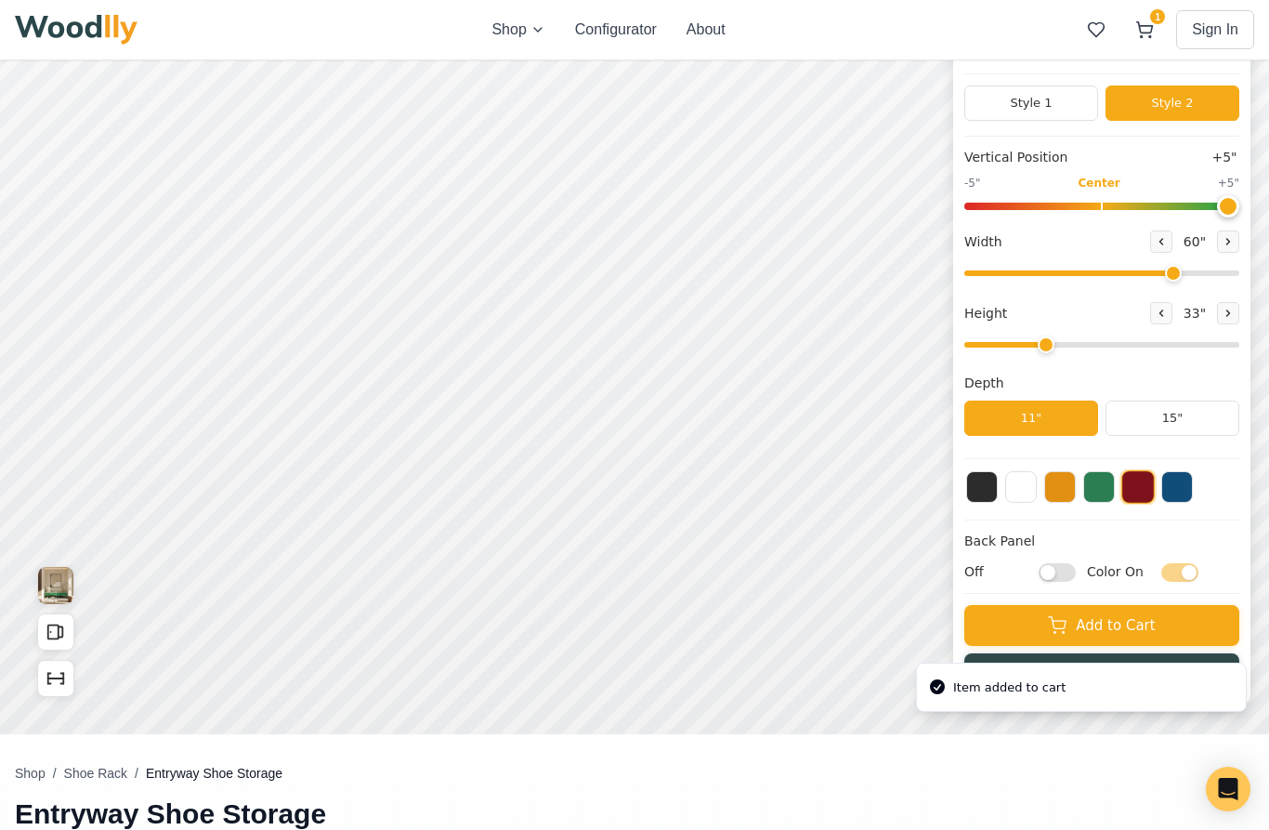
scroll to position [126, 0]
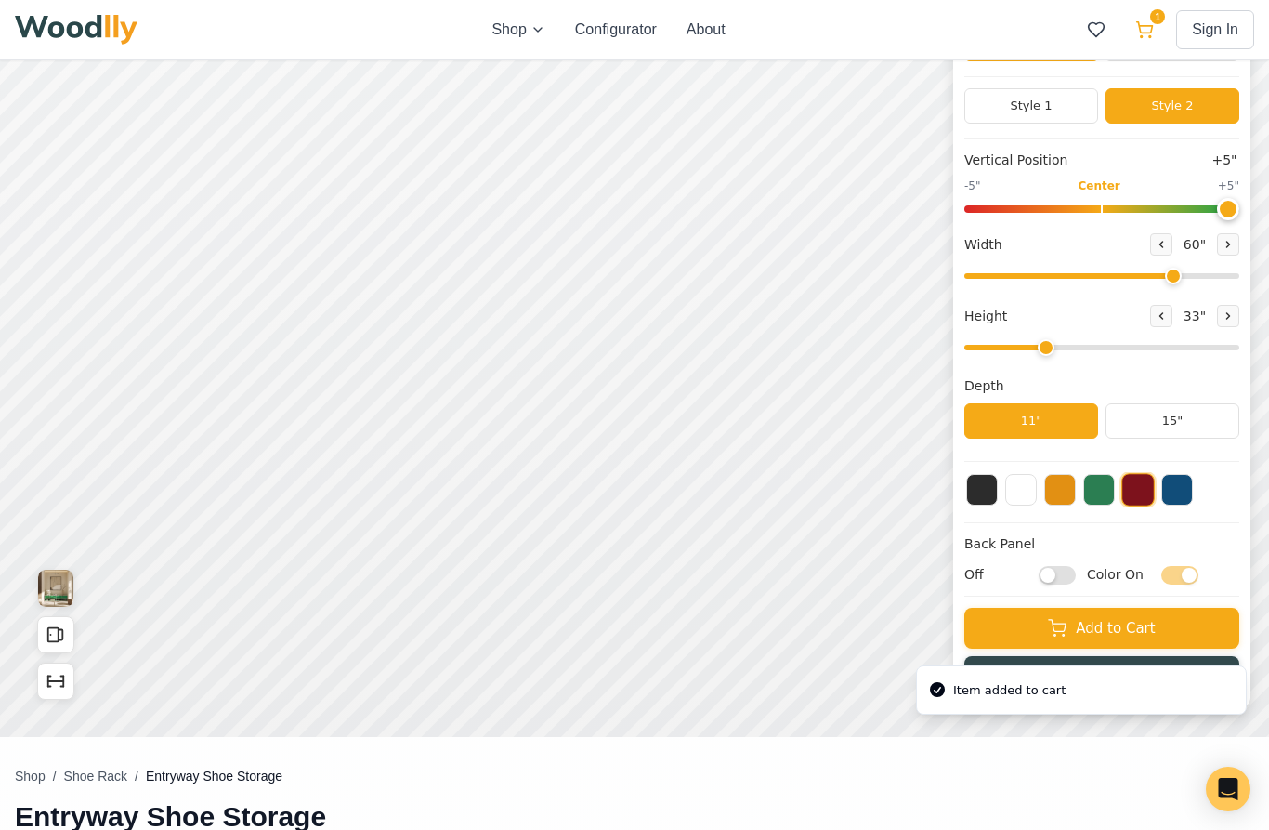
click at [1148, 28] on icon at bounding box center [1144, 29] width 19 height 19
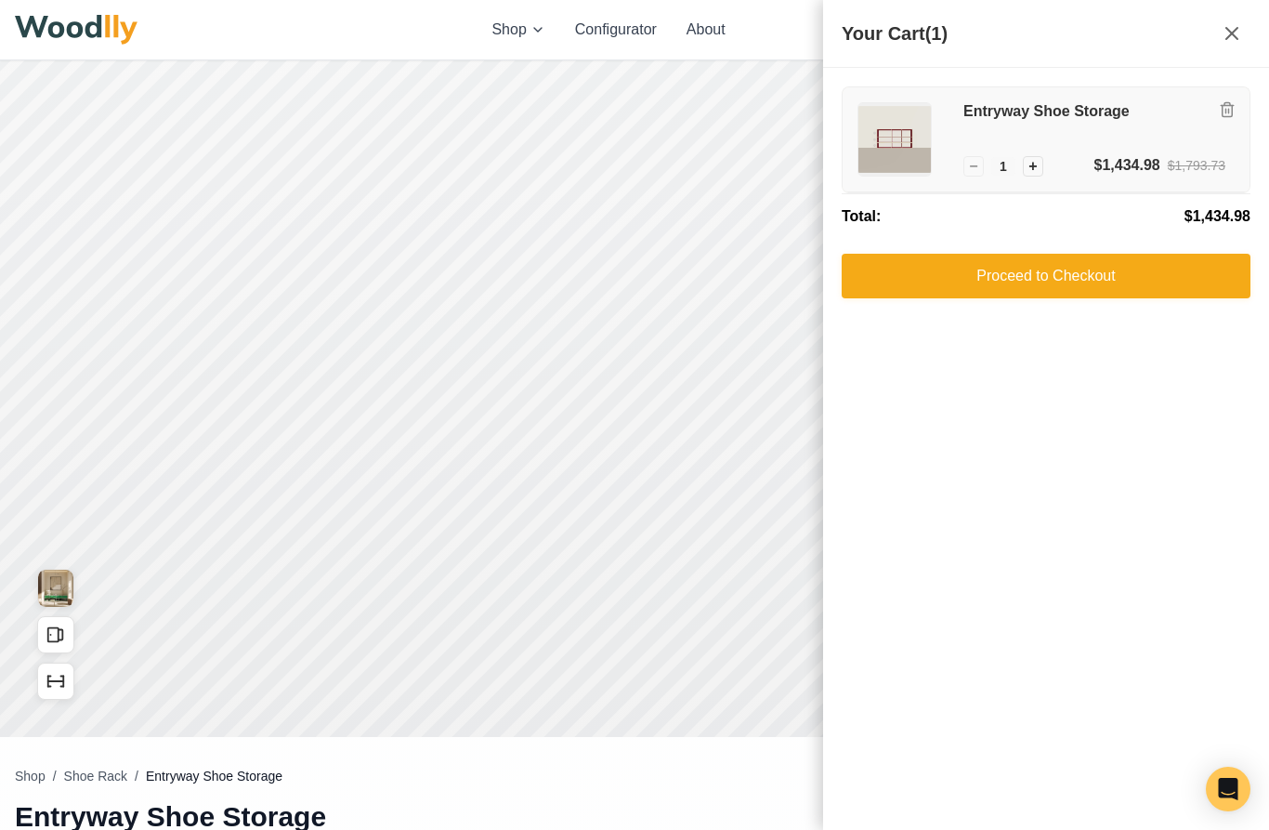
click at [1053, 109] on h3 "Entryway Shoe Storage" at bounding box center [1094, 112] width 262 height 20
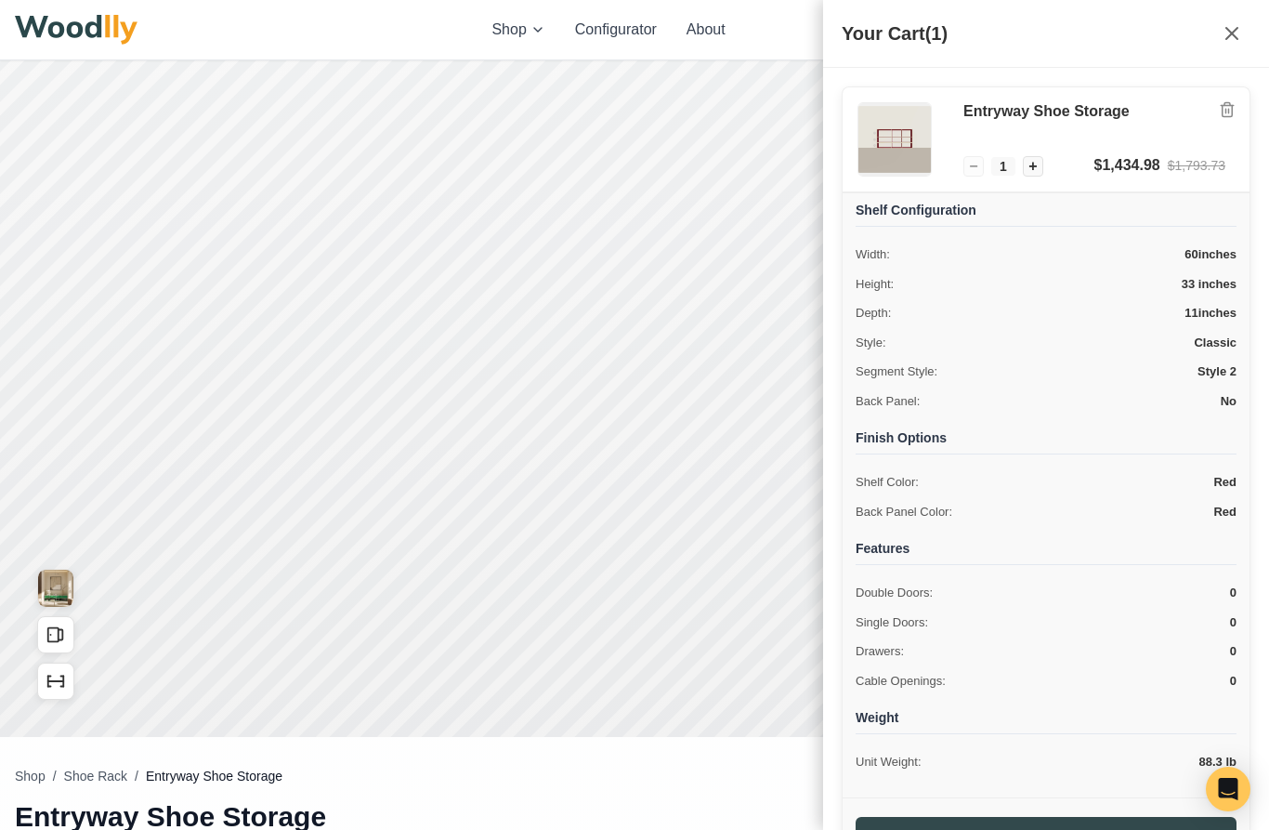
click at [1202, 309] on span "11 inches" at bounding box center [1210, 313] width 52 height 19
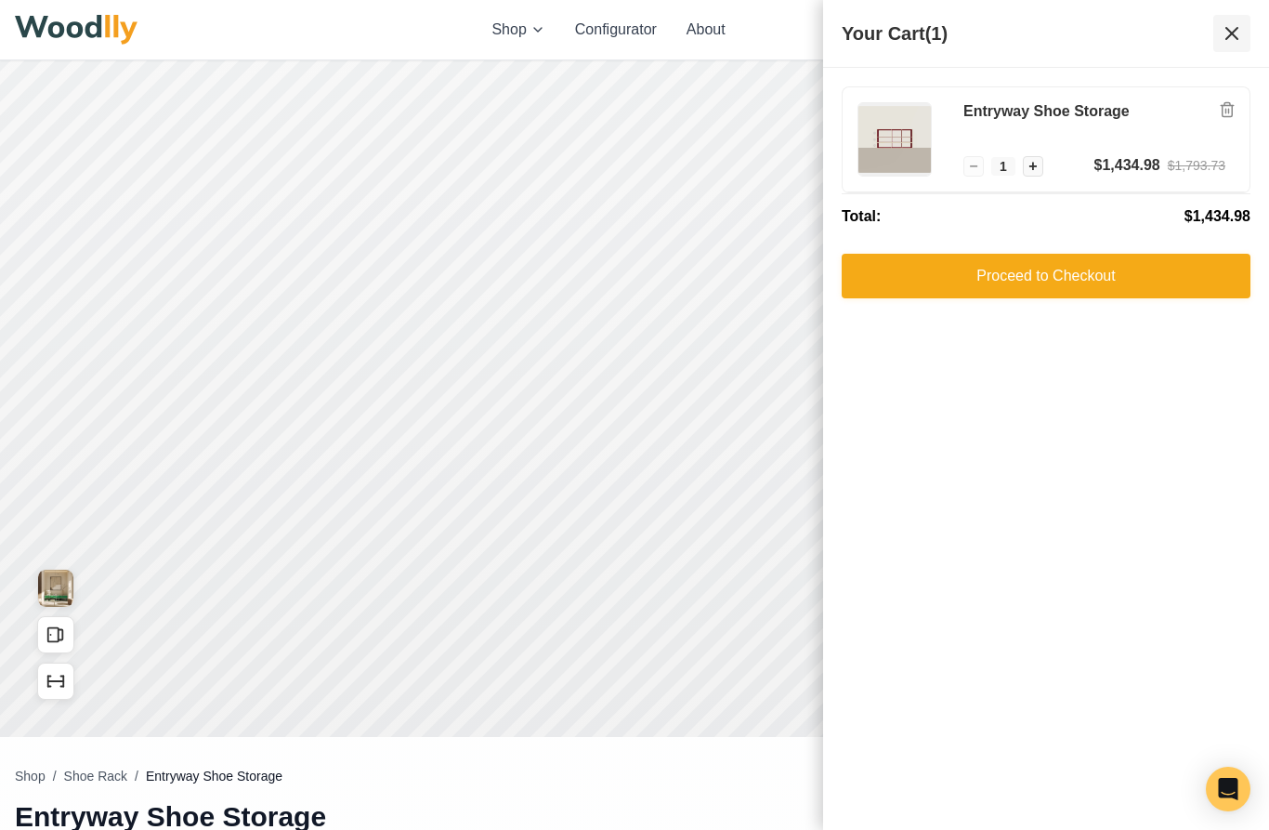
click at [1228, 33] on icon at bounding box center [1232, 33] width 22 height 22
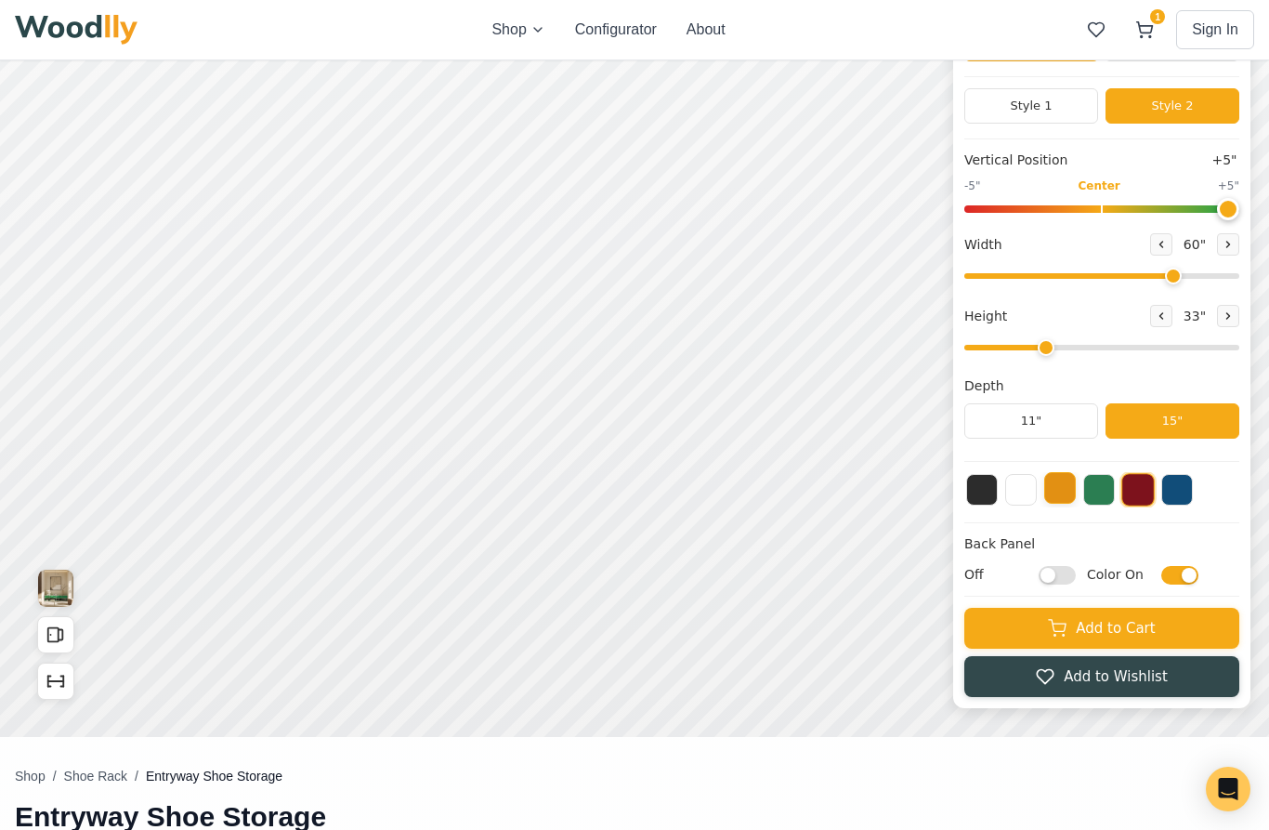
drag, startPoint x: 1391, startPoint y: 55, endPoint x: 1363, endPoint y: 70, distance: 31.6
type input "54"
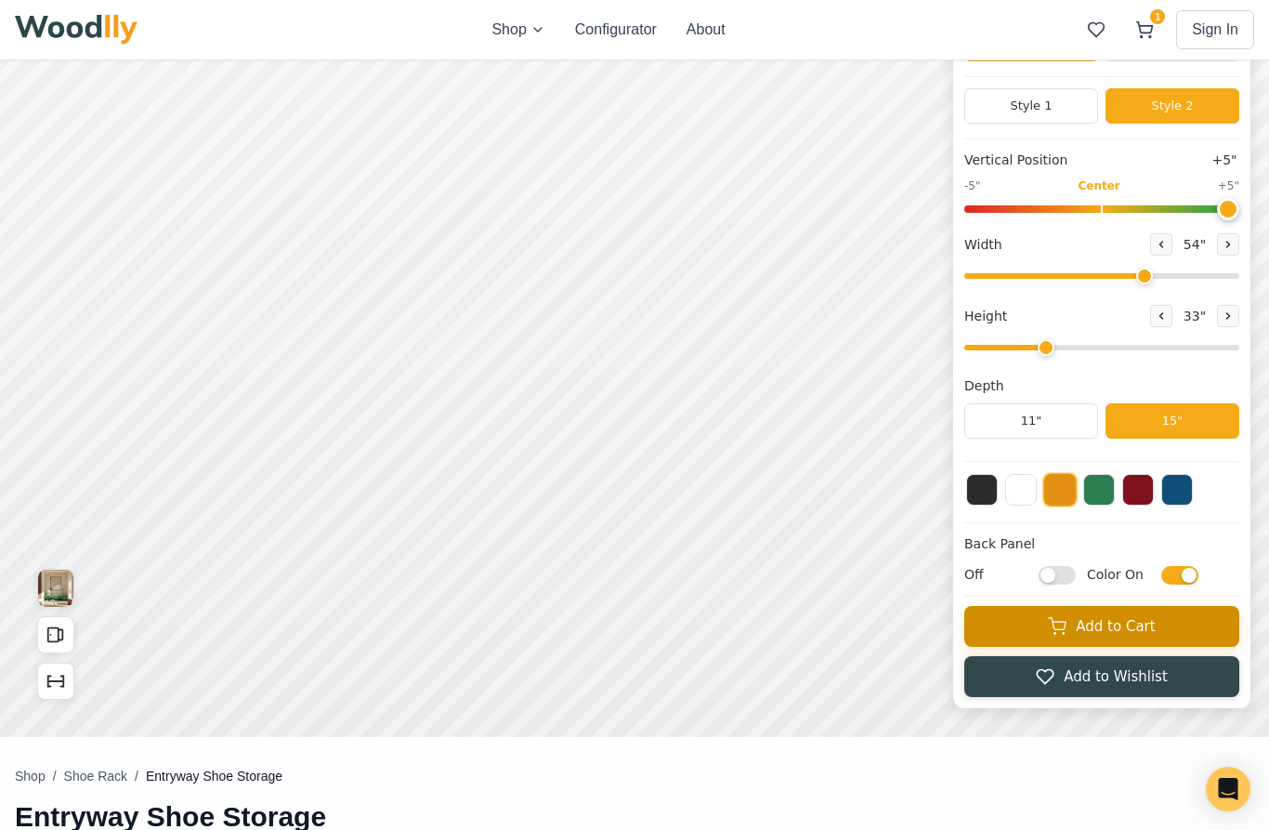
click at [1125, 570] on button "Add to Cart" at bounding box center [1146, 562] width 275 height 41
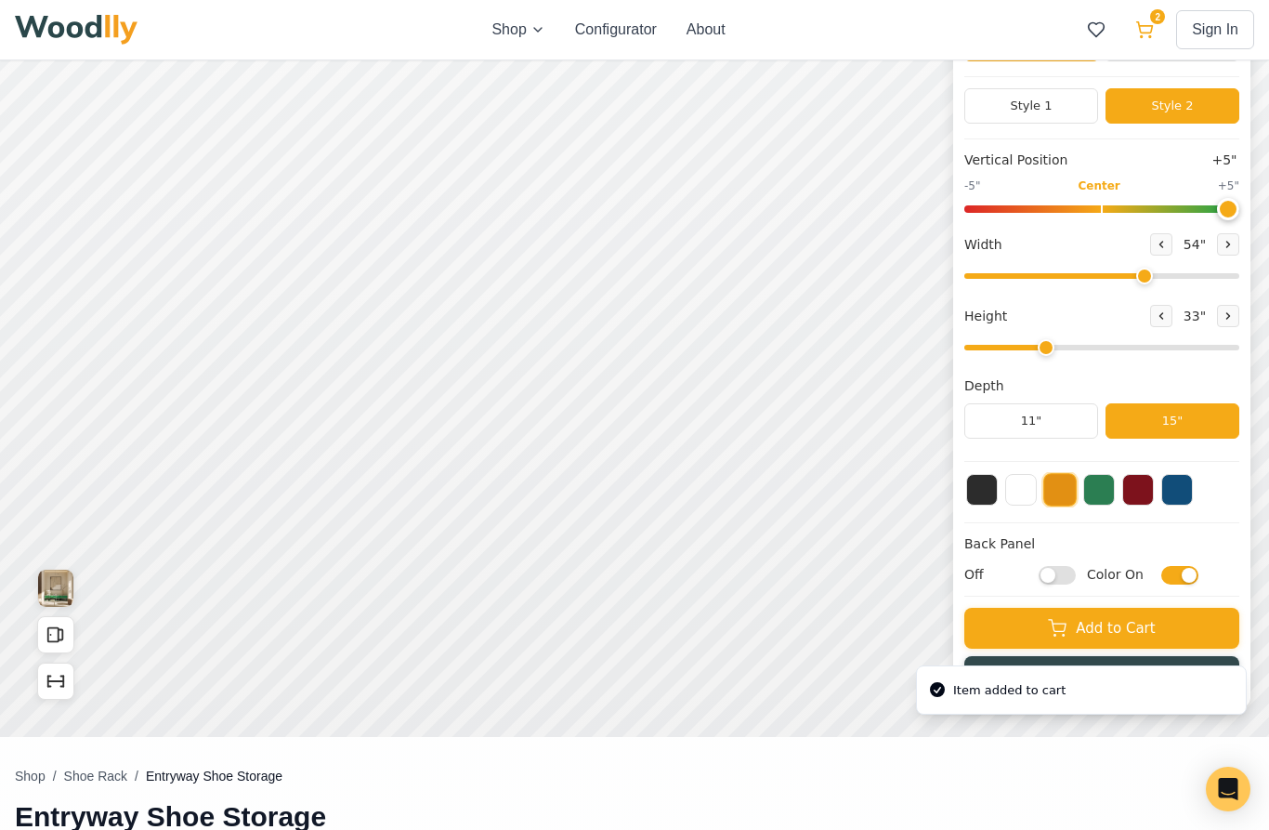
click at [1146, 33] on icon at bounding box center [1145, 27] width 16 height 11
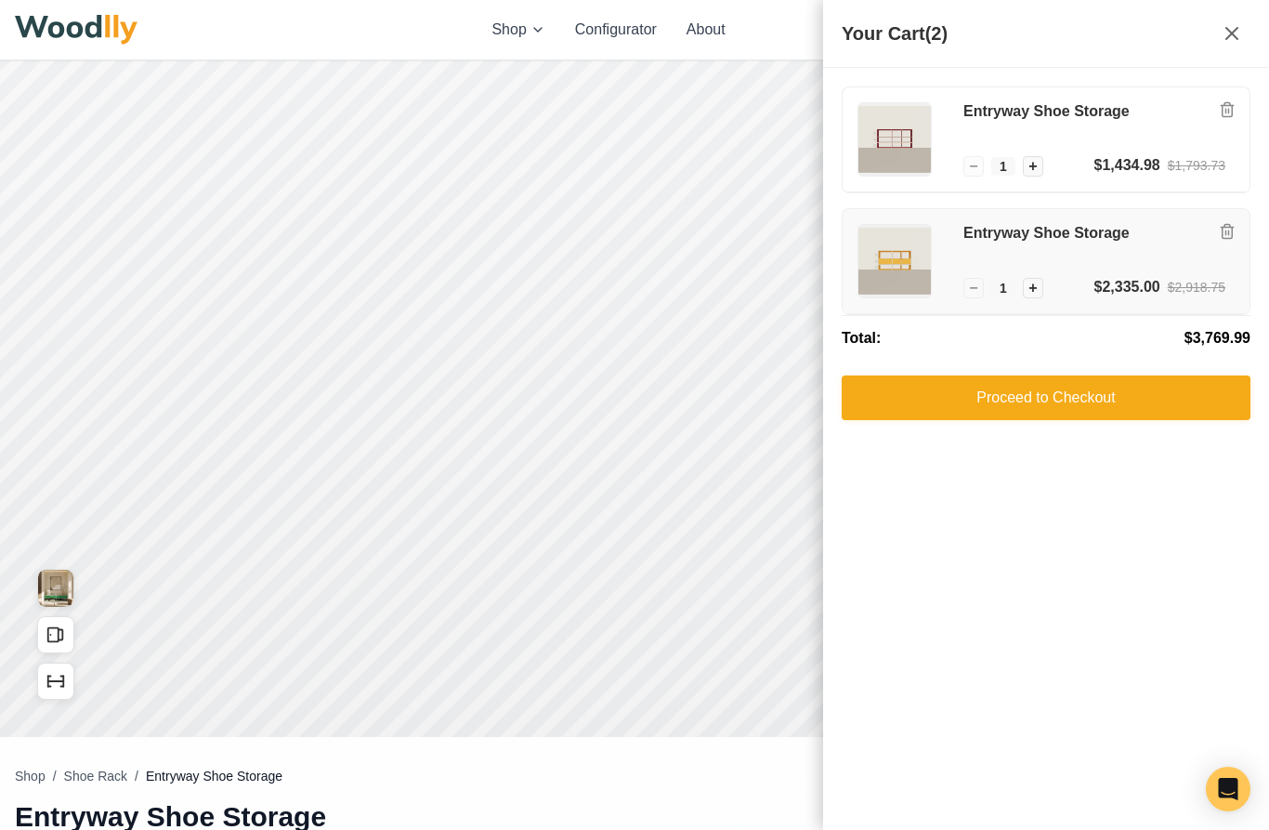
click at [1102, 261] on div "Entryway Shoe Storage" at bounding box center [1094, 250] width 262 height 52
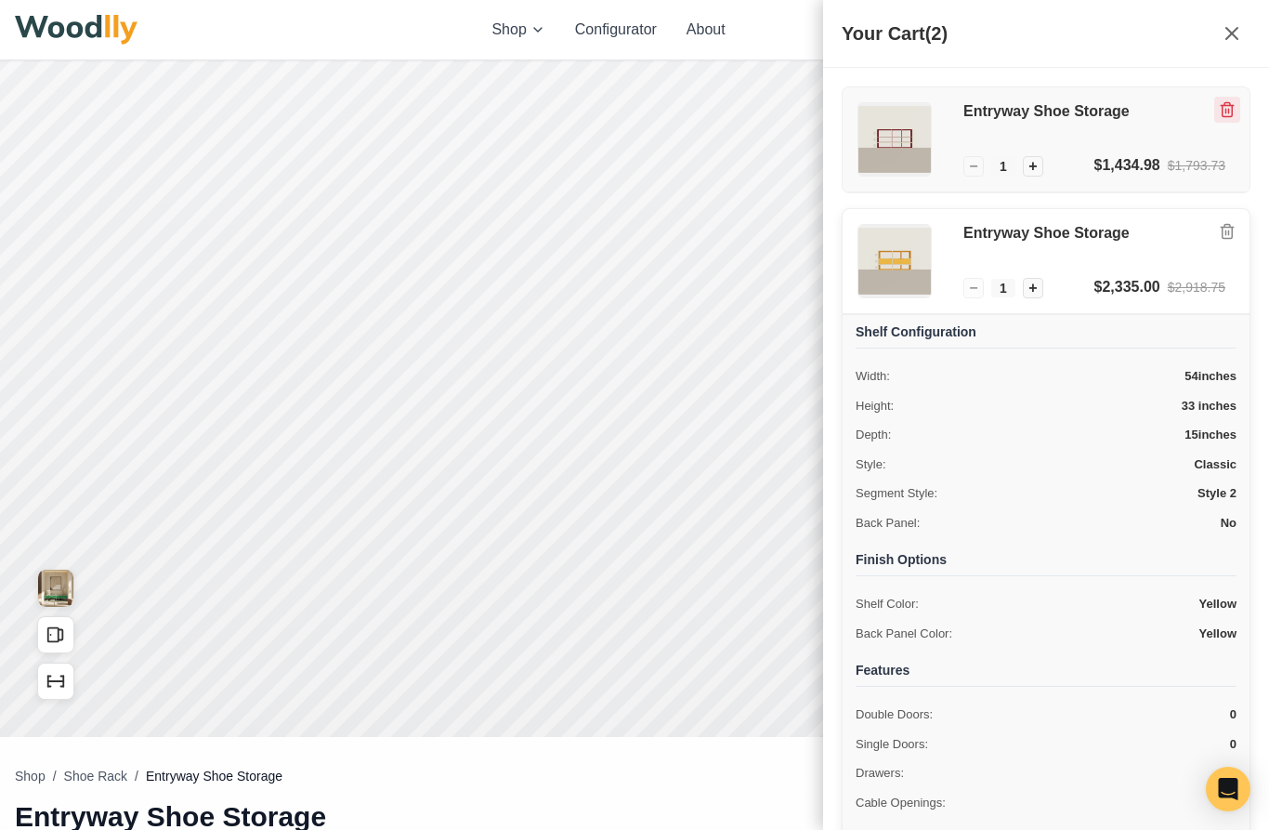
click at [1226, 111] on icon "Remove item" at bounding box center [1227, 111] width 3 height 5
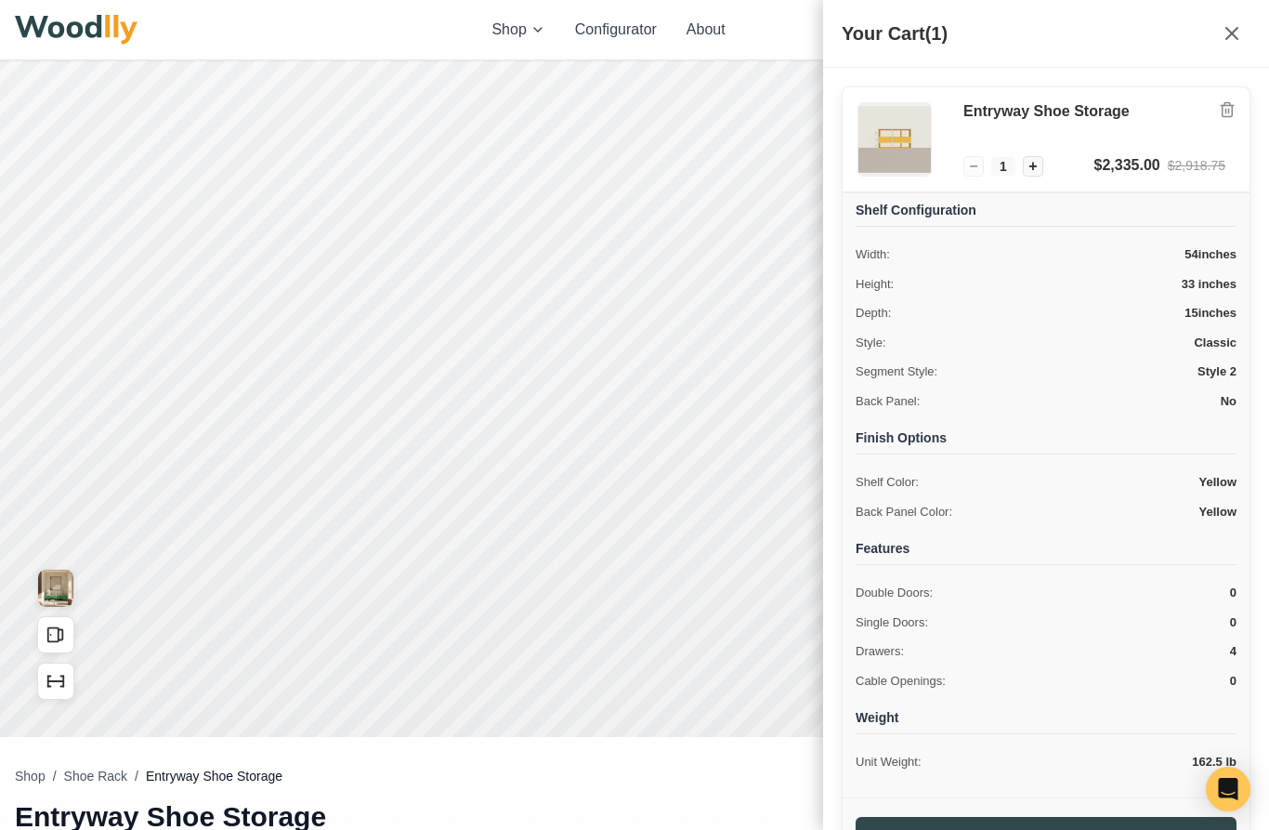
click at [1227, 110] on icon "Remove item" at bounding box center [1227, 109] width 17 height 17
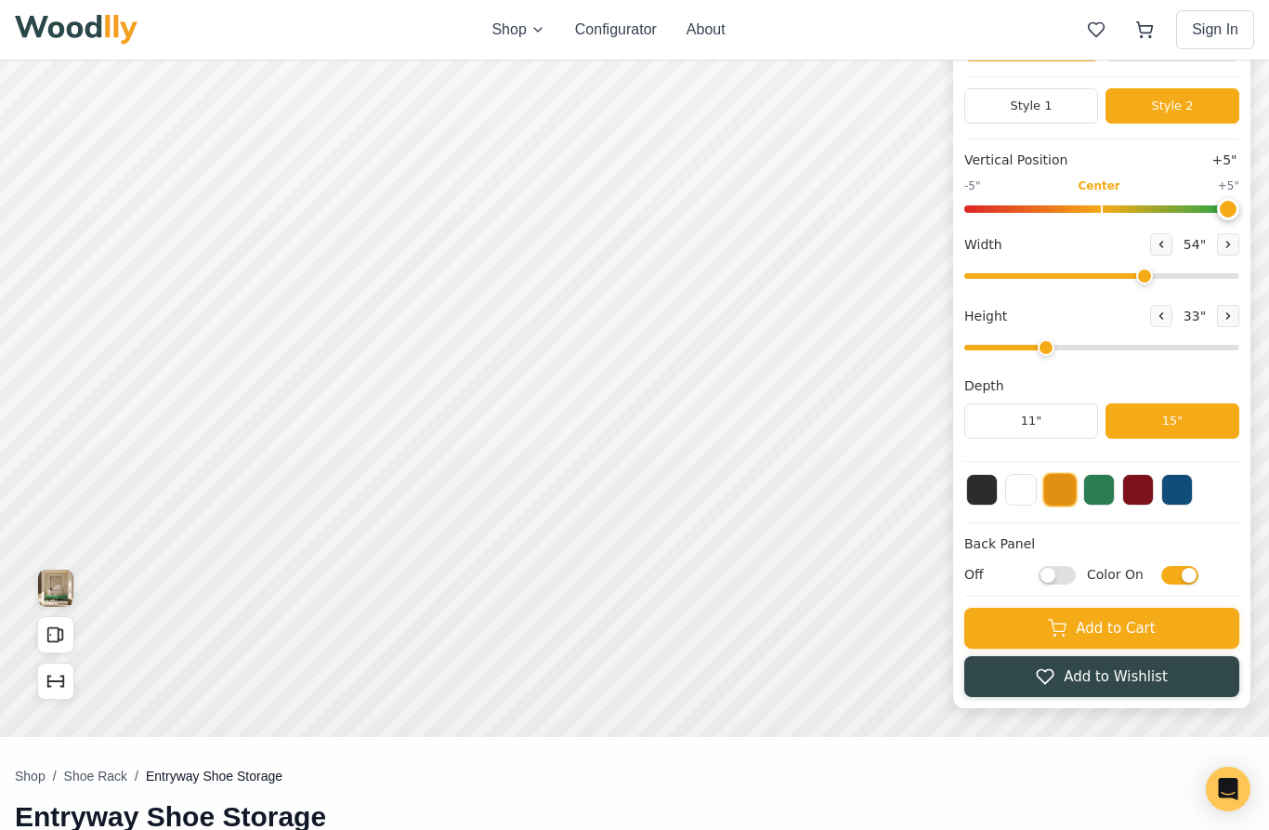
click at [128, 34] on img at bounding box center [76, 30] width 123 height 30
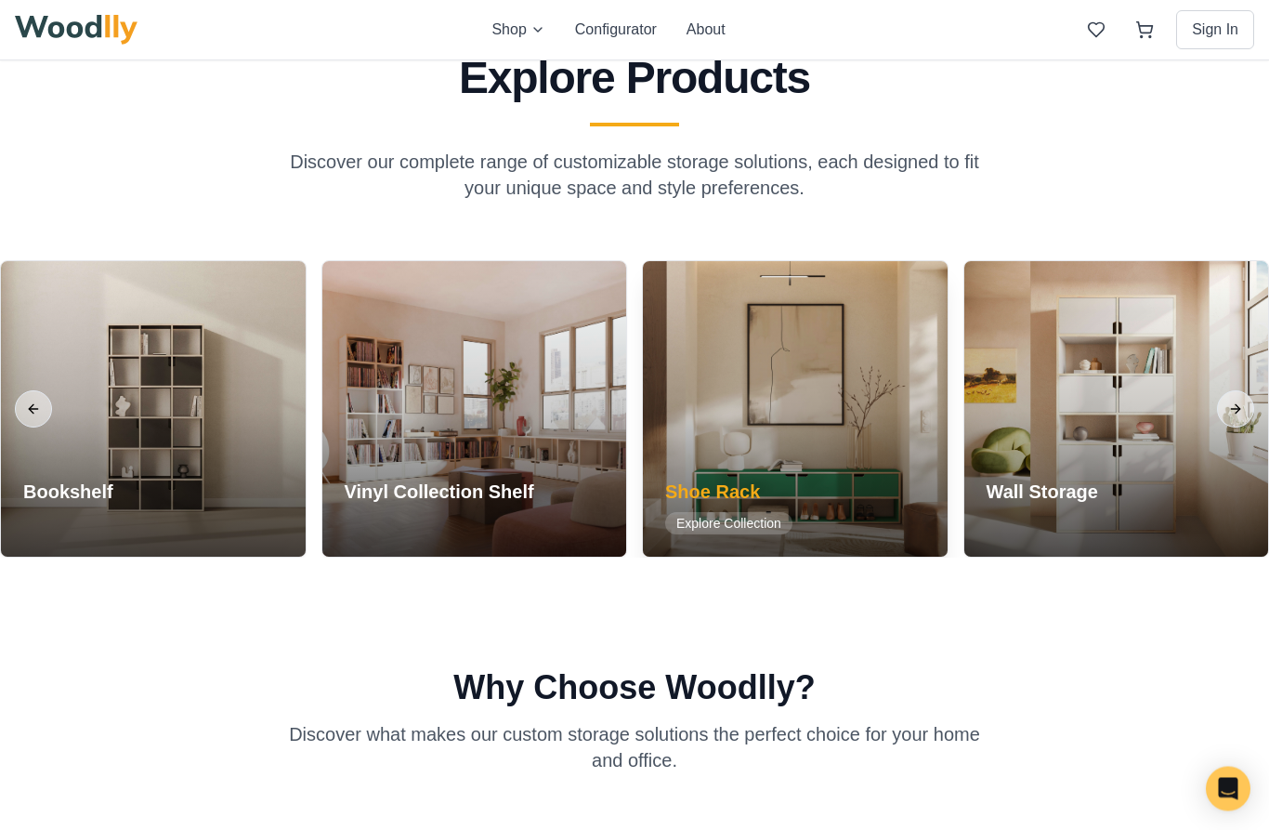
scroll to position [1523, 0]
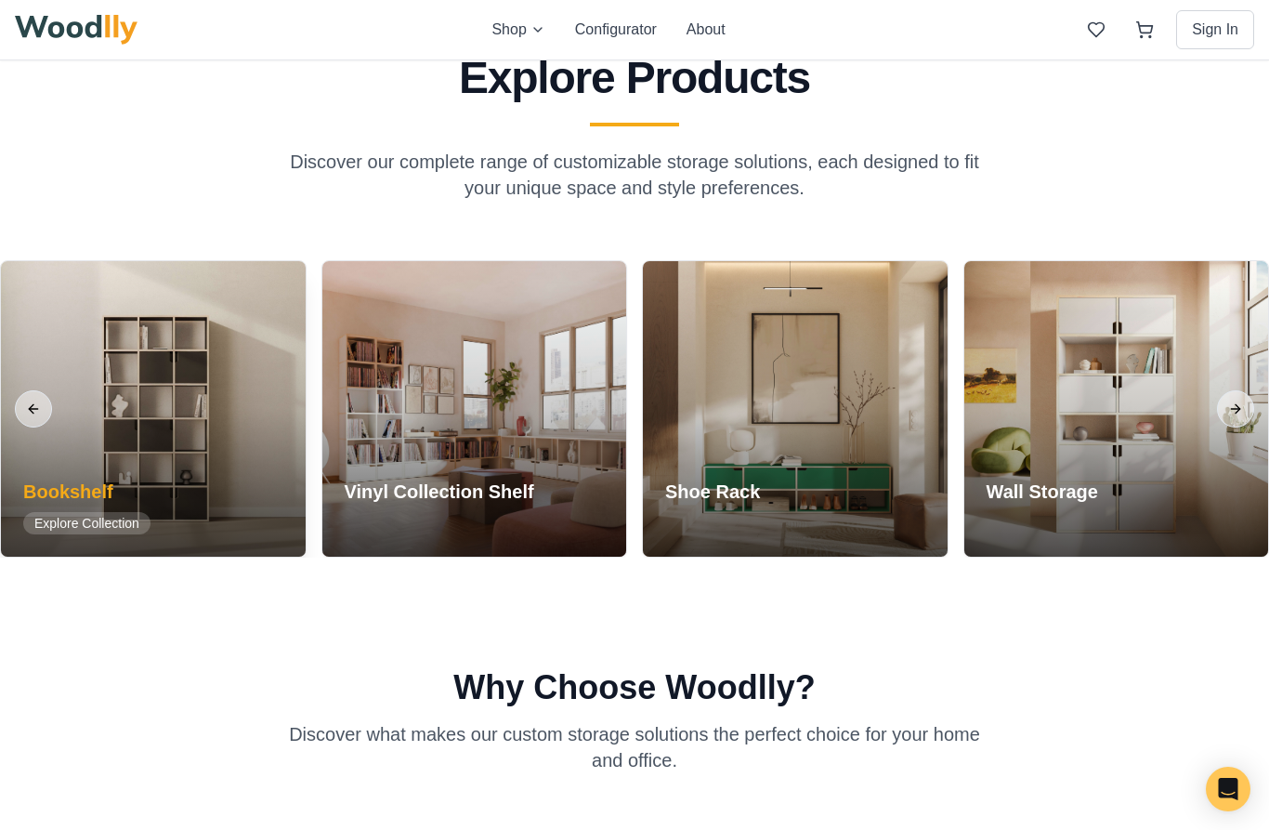
click at [248, 555] on div at bounding box center [153, 408] width 305 height 295
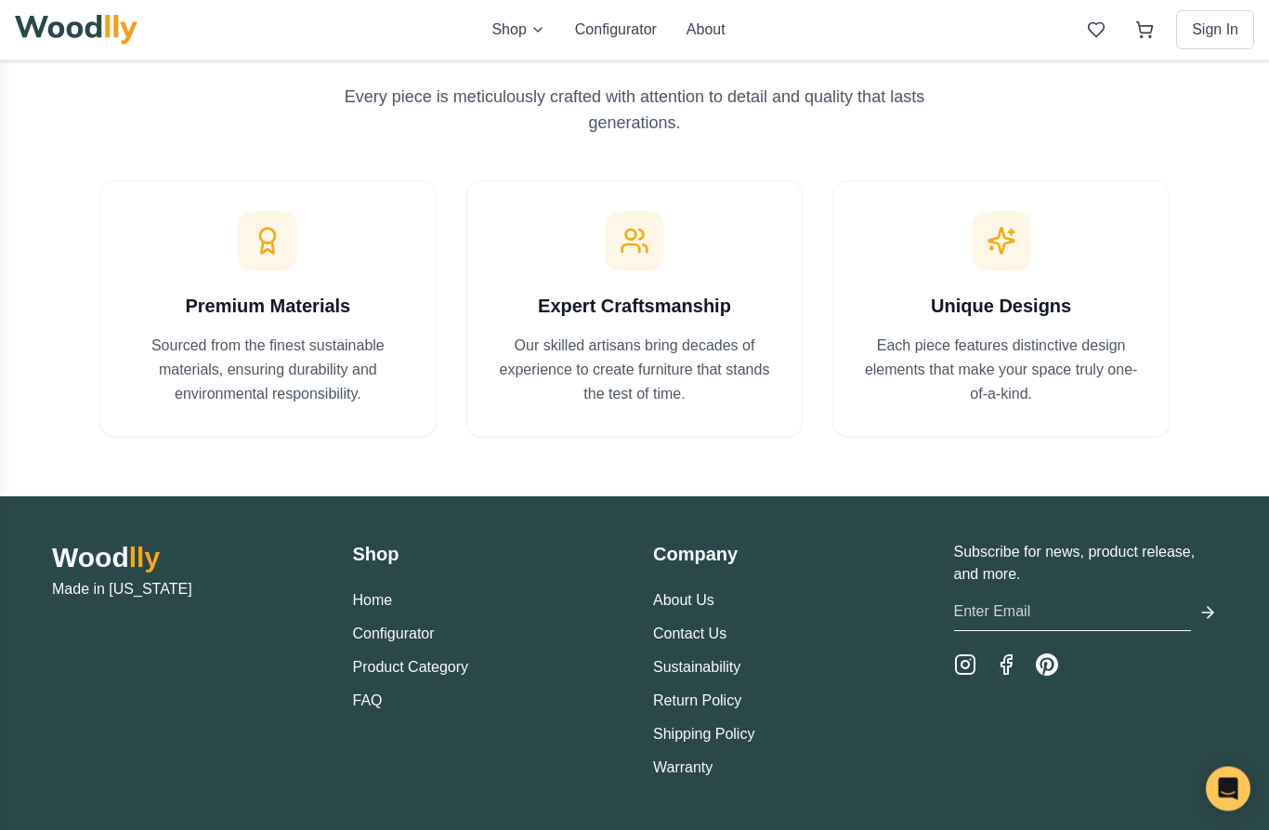
scroll to position [1521, 0]
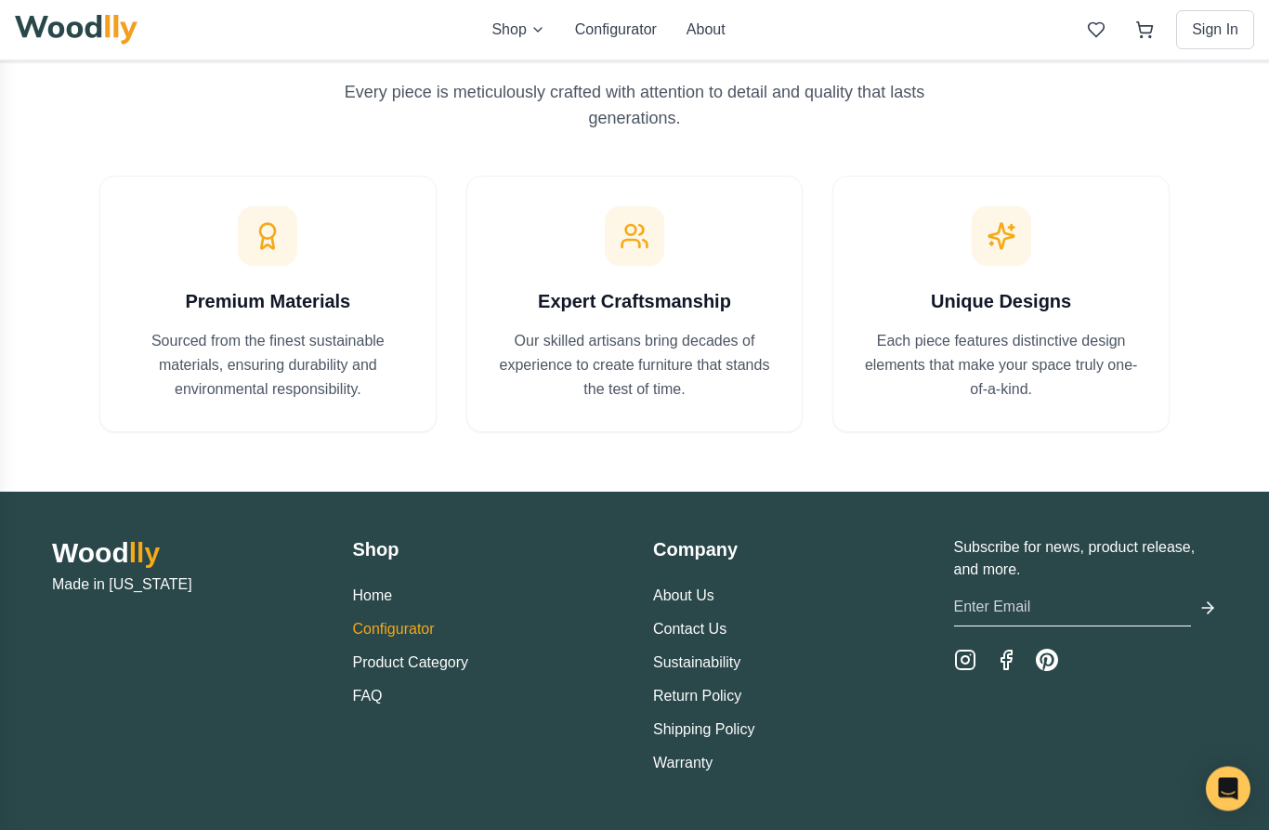
click at [376, 625] on button "Configurator" at bounding box center [394, 630] width 82 height 22
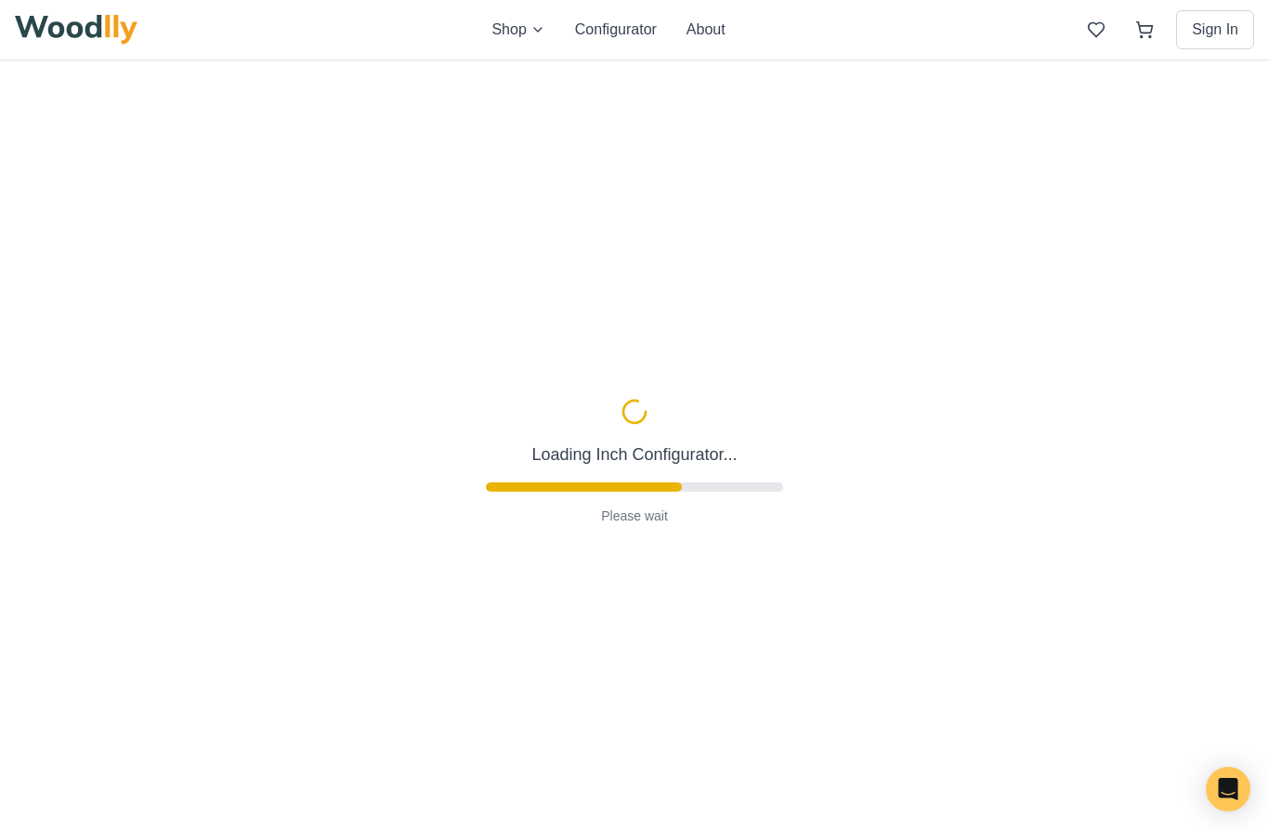
type input "63"
type input "2"
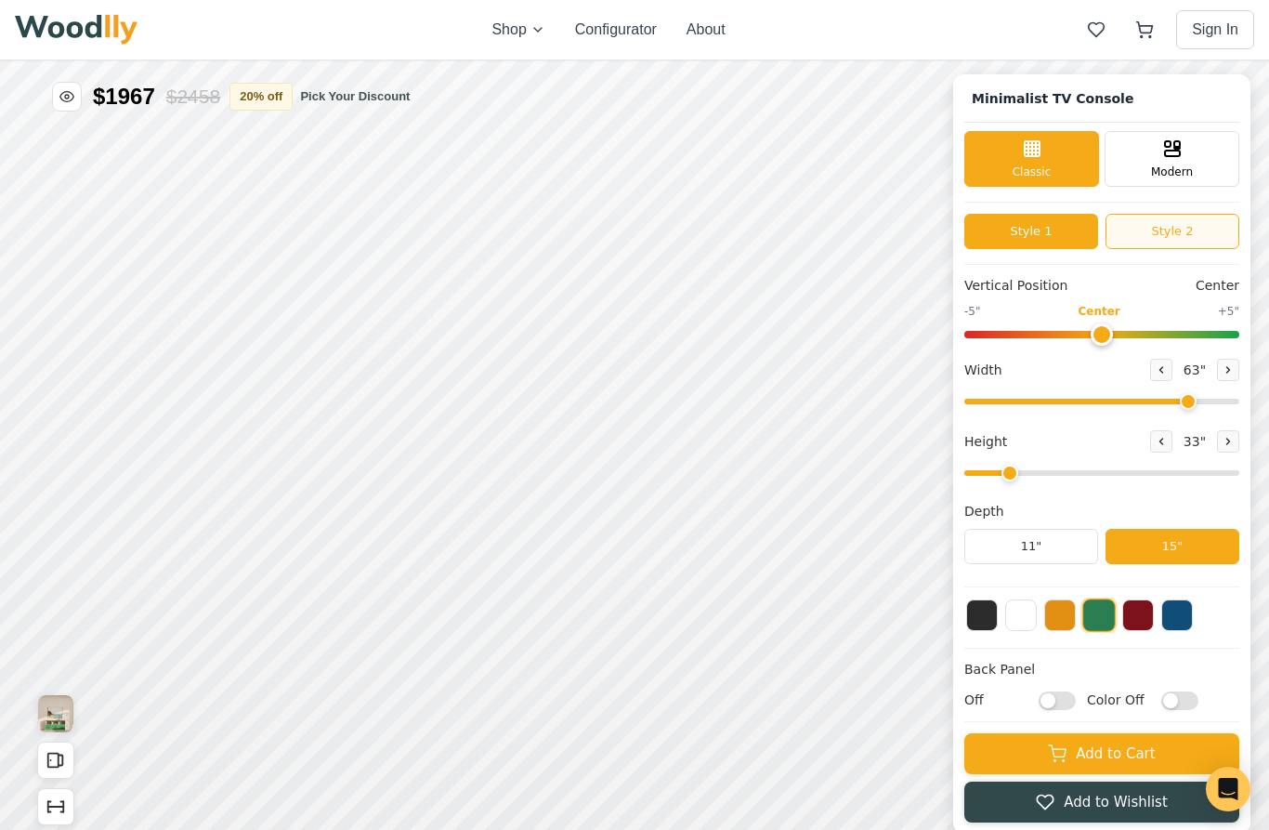
click at [1126, 226] on button "Style 2" at bounding box center [1172, 231] width 134 height 35
click at [1064, 253] on div "Style 1 Style 2" at bounding box center [1101, 239] width 275 height 51
click at [1054, 237] on button "Style 1" at bounding box center [1031, 231] width 134 height 35
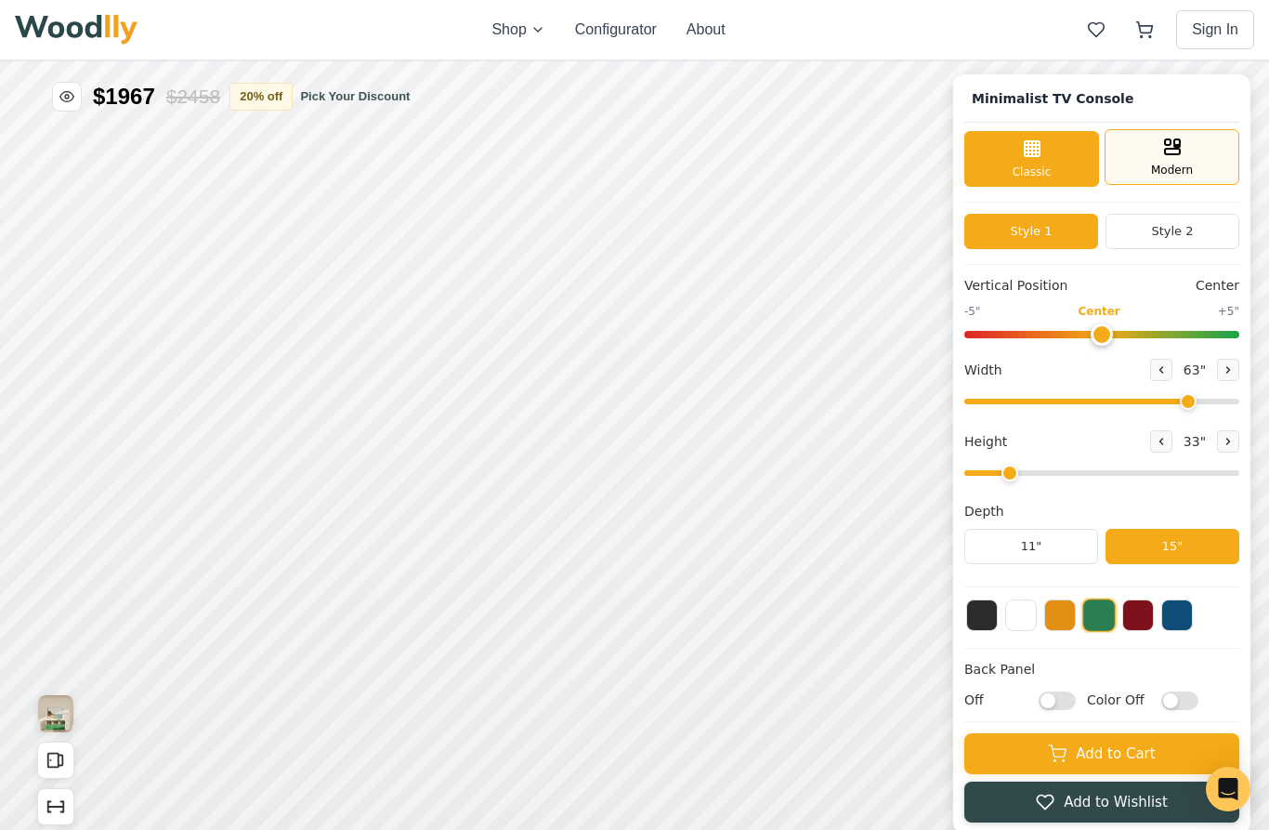
click at [1155, 157] on div "Modern" at bounding box center [1172, 157] width 135 height 56
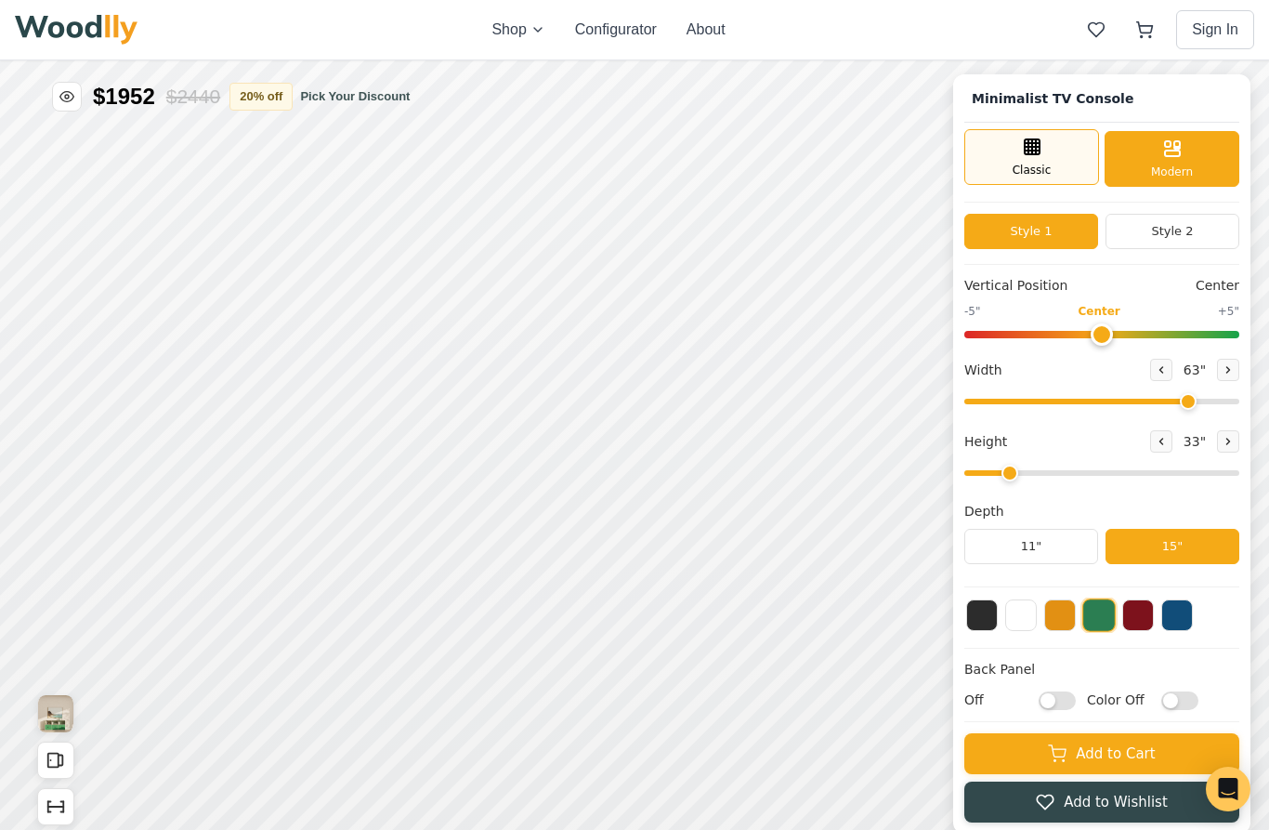
click at [1032, 174] on span "Classic" at bounding box center [1032, 170] width 39 height 17
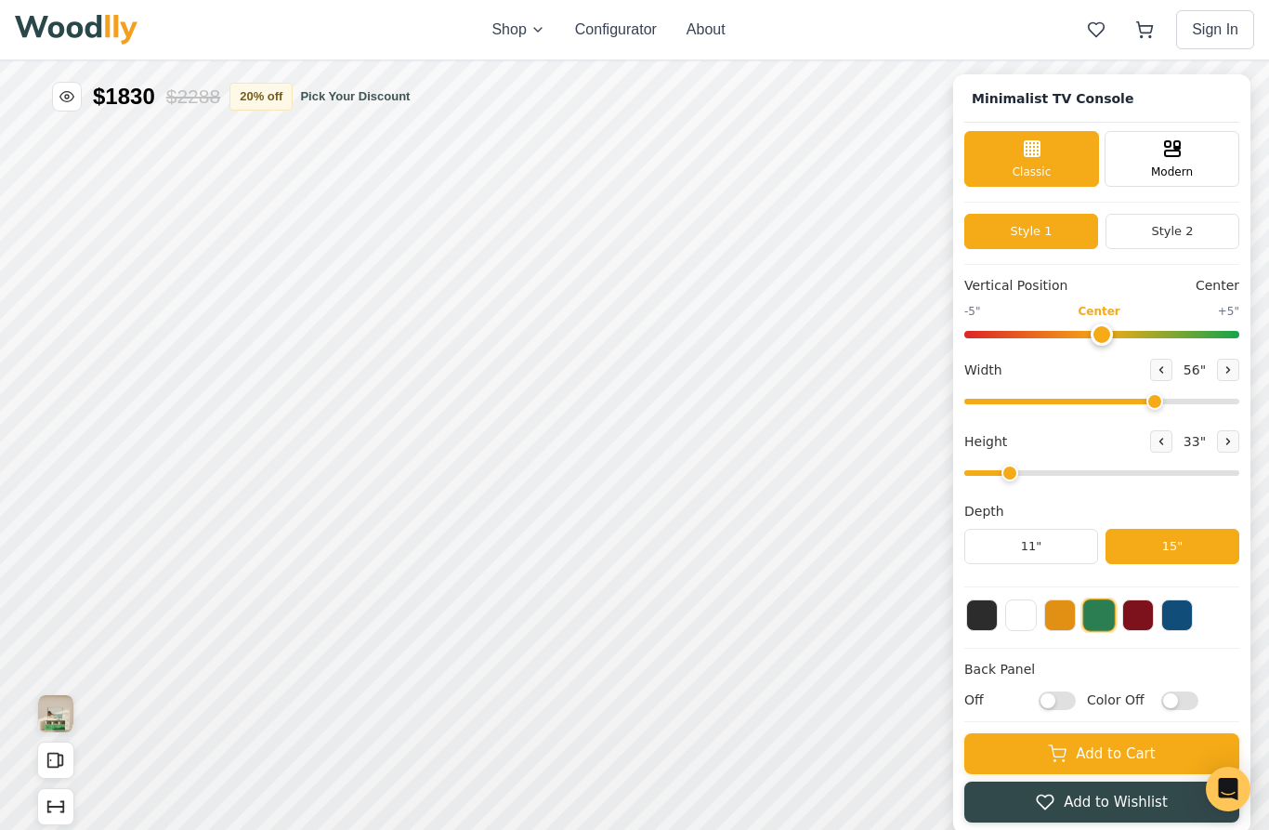
drag, startPoint x: 1187, startPoint y: 401, endPoint x: 1155, endPoint y: 415, distance: 35.4
type input "56"
click at [1155, 415] on div "Vertical Position Center -5" Center +5" Width 56 " Height 33 " Depth 11" 15"" at bounding box center [1101, 431] width 275 height 311
click at [1004, 476] on input "range" at bounding box center [1101, 473] width 275 height 6
drag, startPoint x: 1011, startPoint y: 469, endPoint x: 1040, endPoint y: 457, distance: 32.1
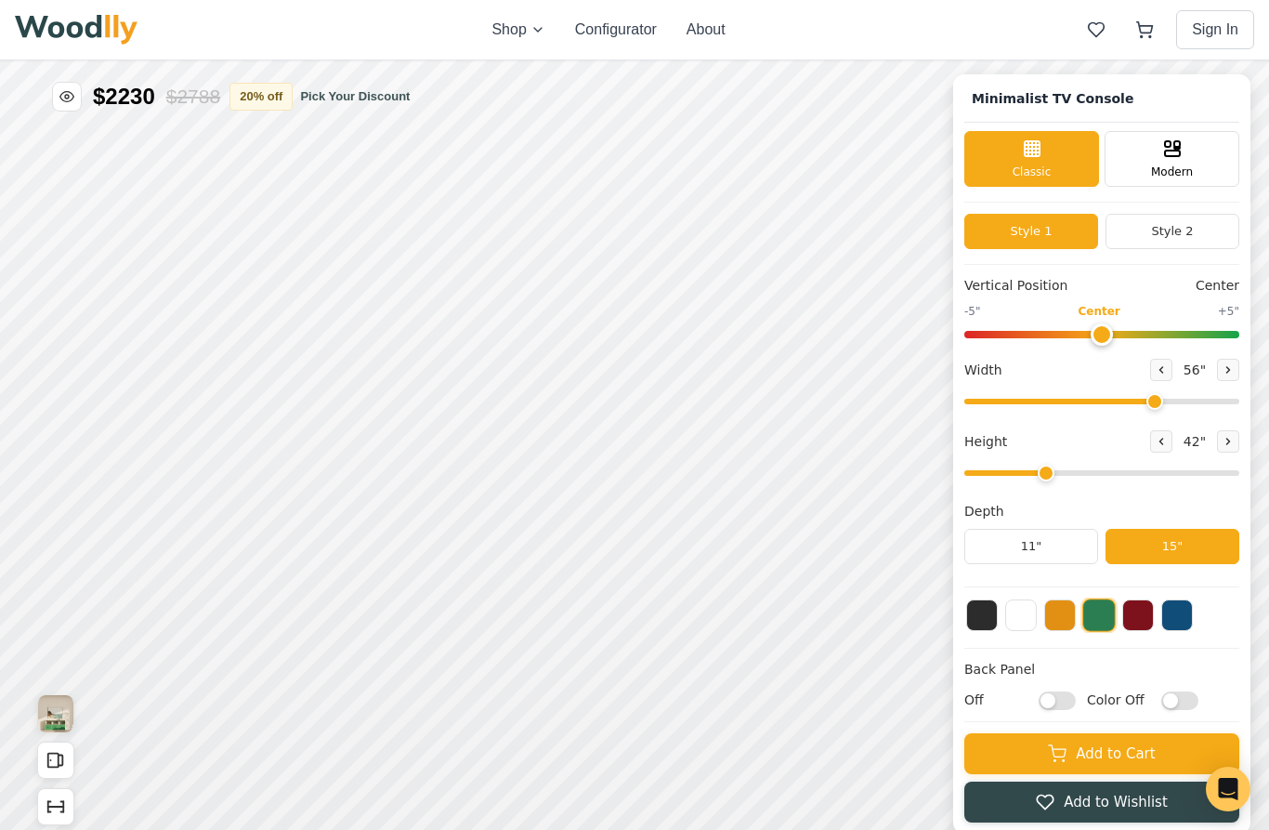
type input "3"
click at [1040, 457] on div "Height 42 "" at bounding box center [1101, 456] width 275 height 53
drag, startPoint x: 1149, startPoint y: 402, endPoint x: 1090, endPoint y: 415, distance: 60.9
type input "42"
click at [1089, 415] on div "Vertical Position Center -5" Center +5" Width 42 " Height 42 " Depth 11" 15"" at bounding box center [1101, 431] width 275 height 311
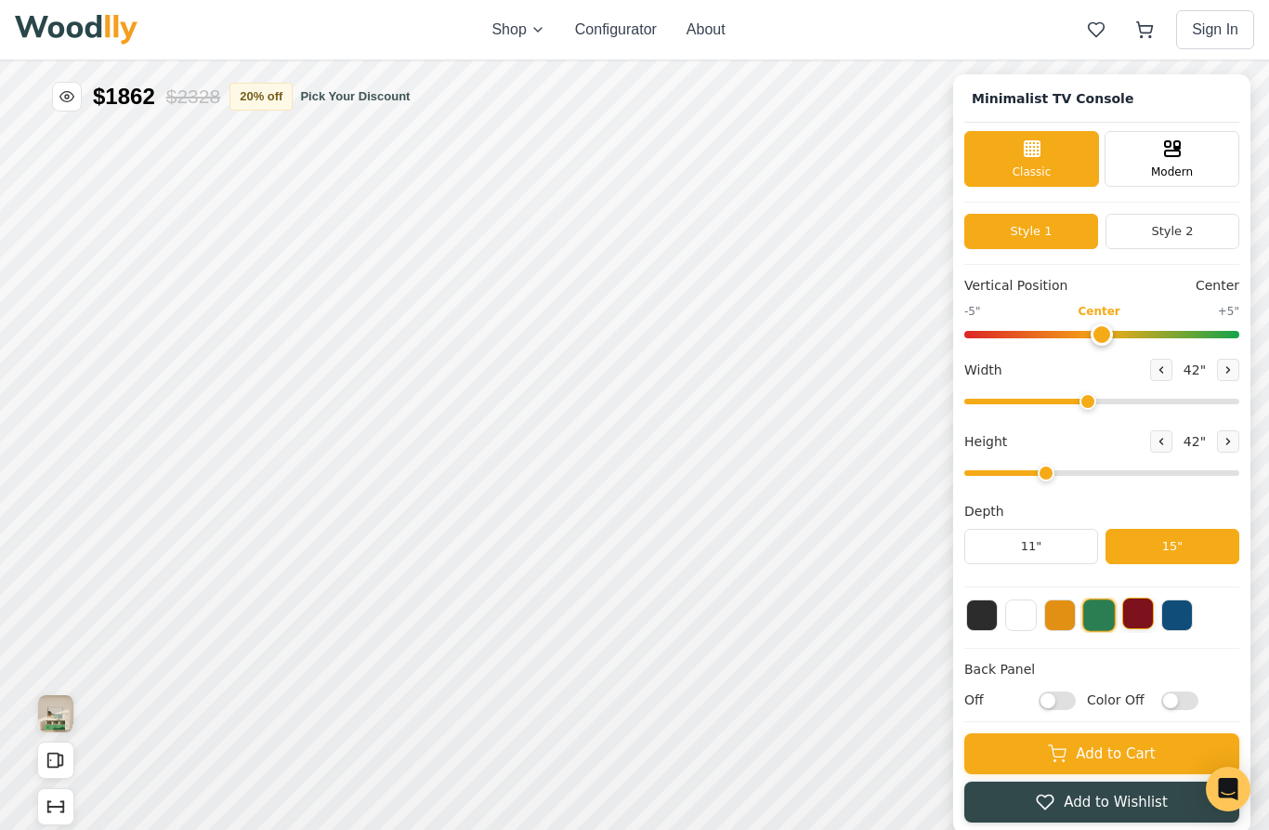
click at [1138, 617] on button at bounding box center [1138, 613] width 32 height 32
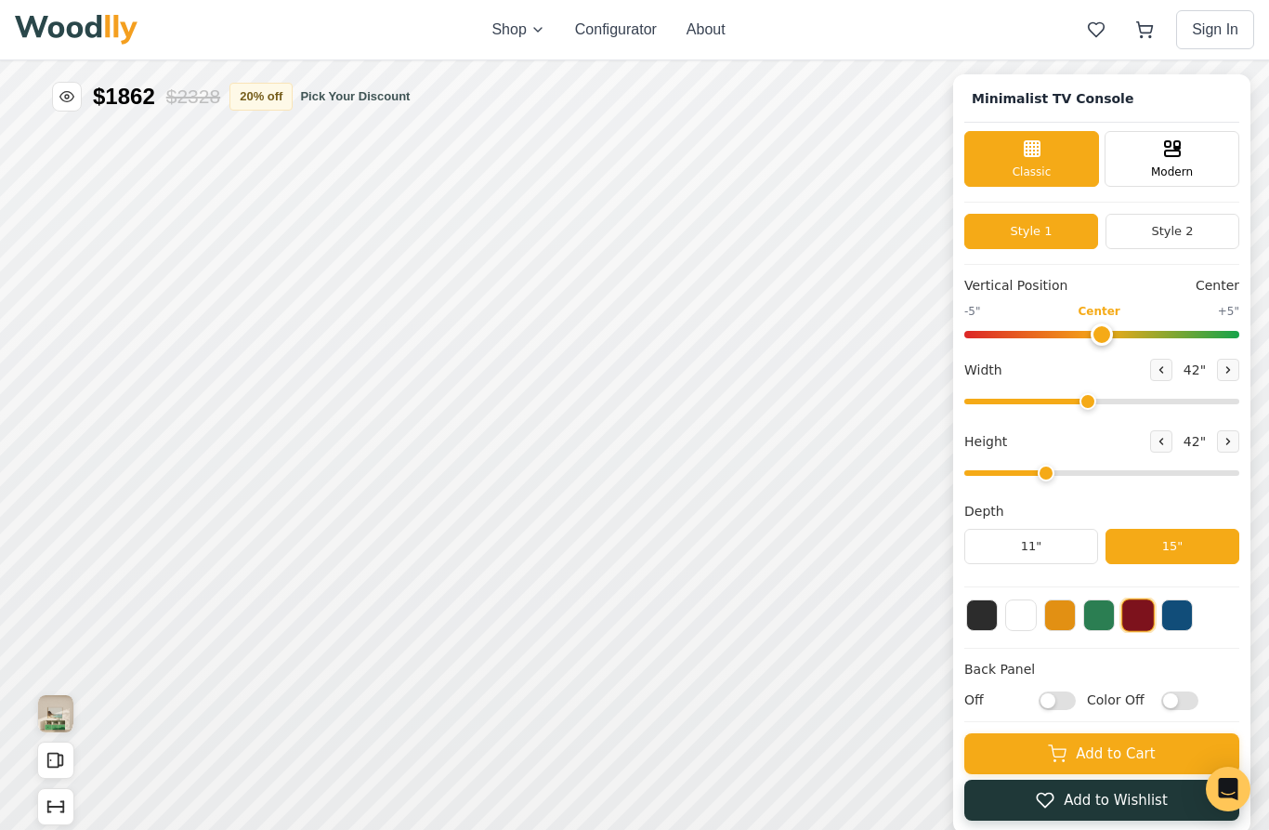
click at [1054, 803] on icon at bounding box center [1045, 800] width 19 height 19
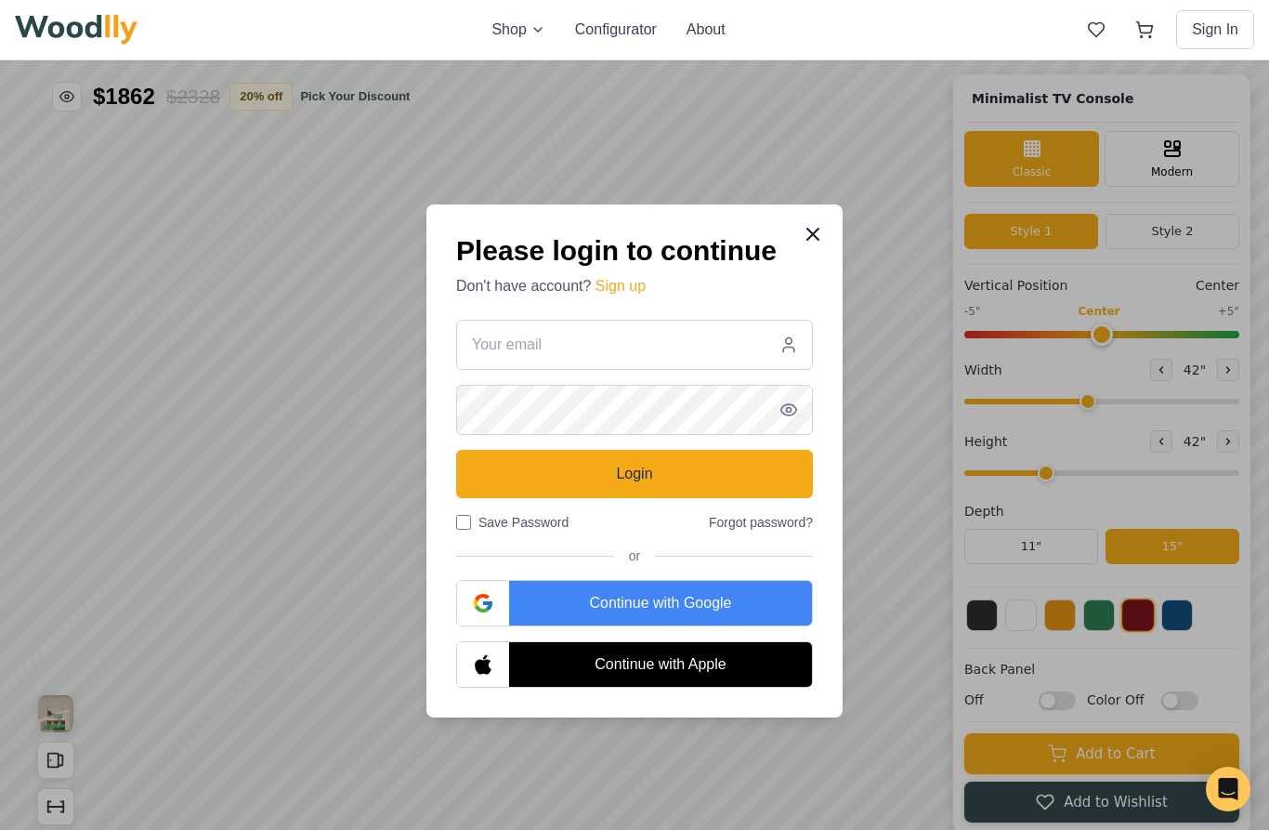
click at [811, 234] on icon at bounding box center [813, 234] width 22 height 22
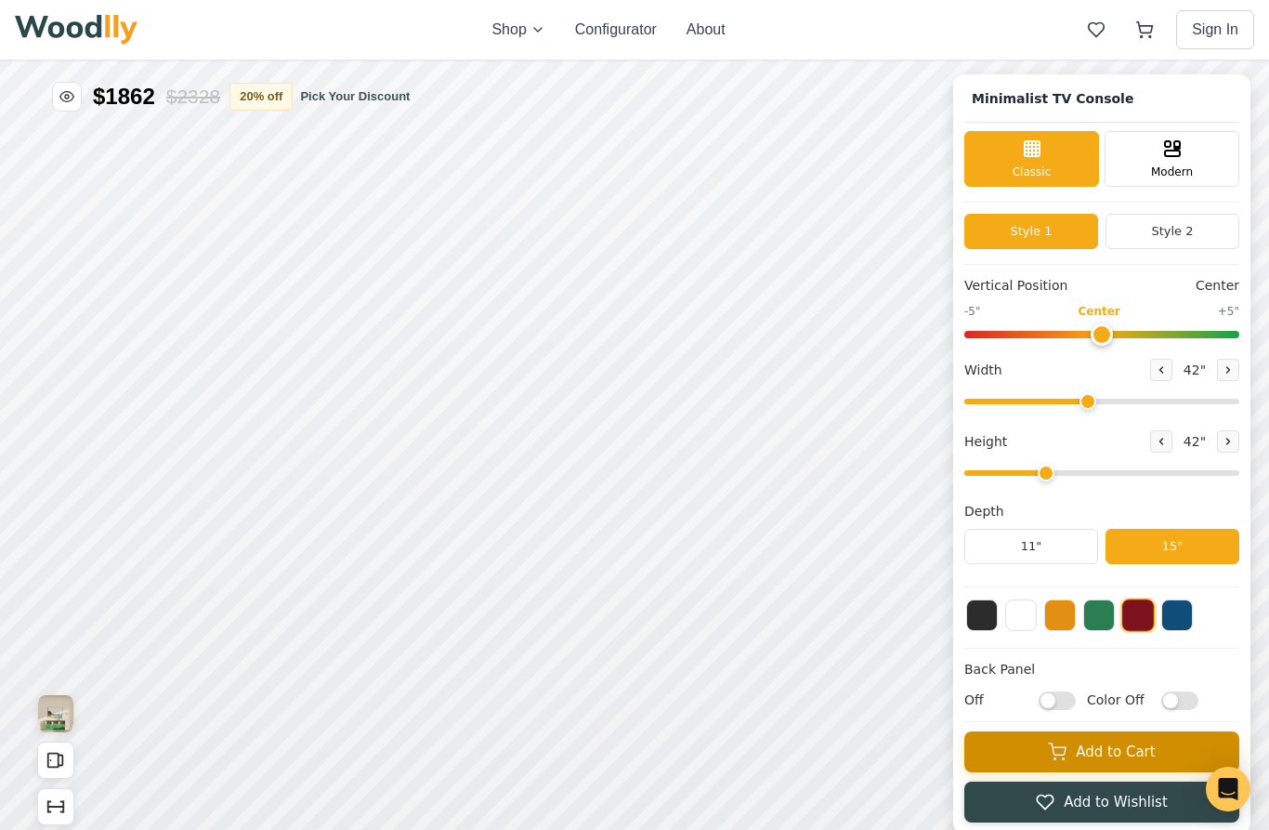
click at [1018, 750] on button "Add to Cart" at bounding box center [1101, 751] width 275 height 41
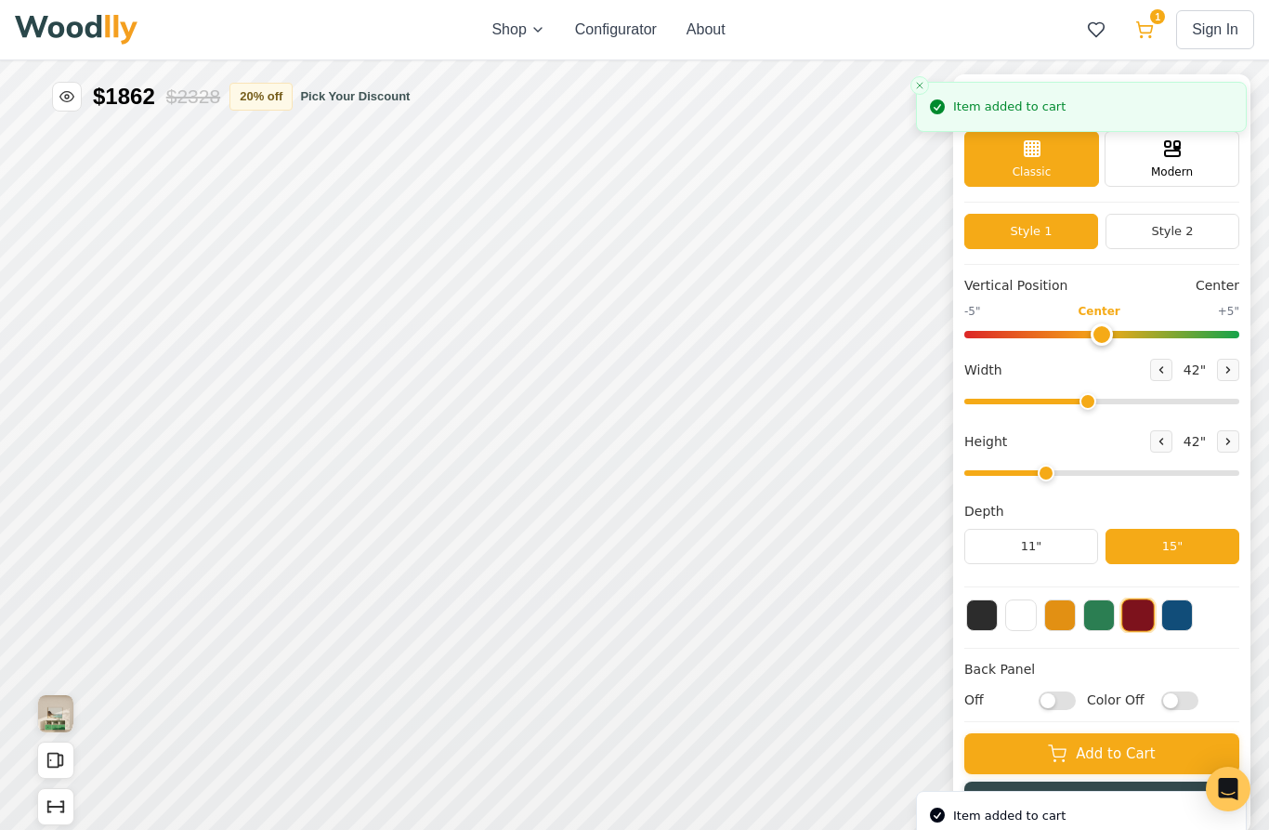
click at [1154, 26] on icon at bounding box center [1144, 29] width 19 height 19
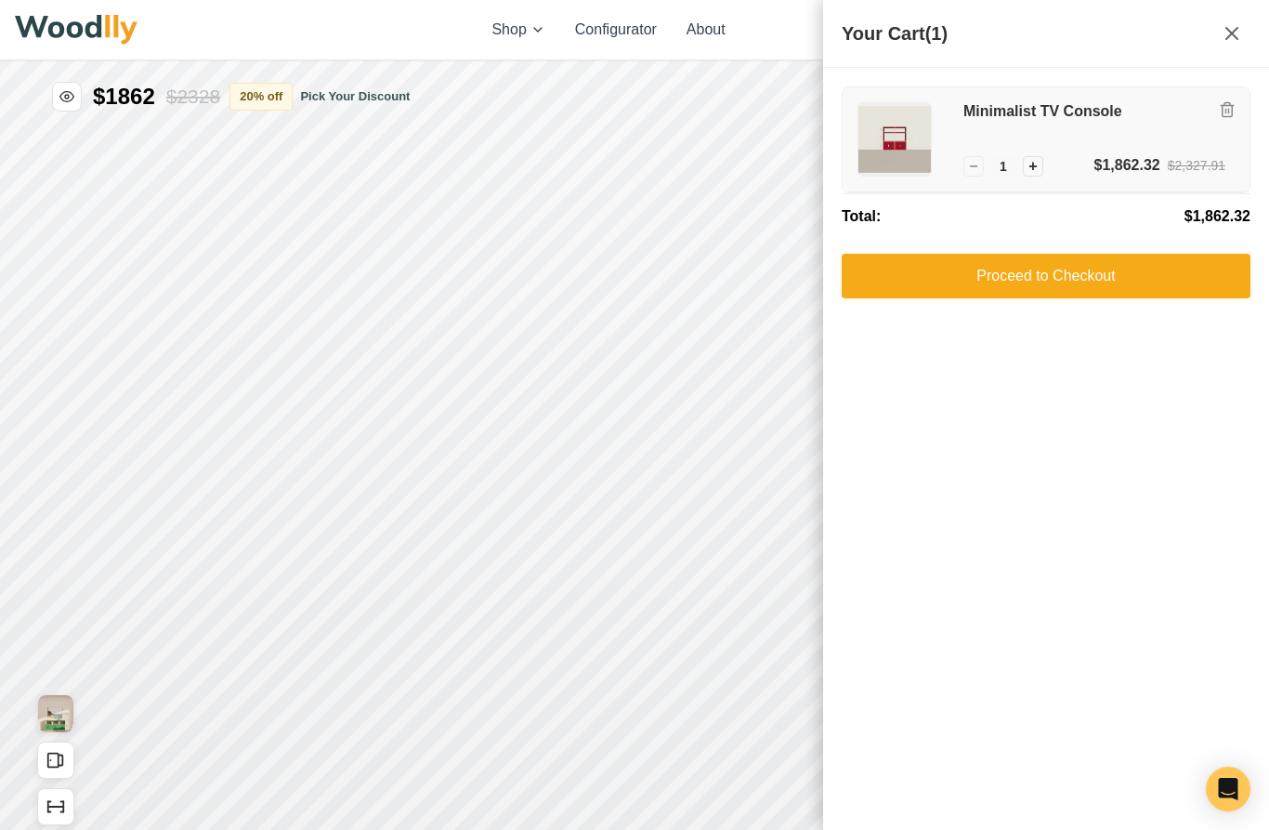
click at [1028, 115] on h3 "Minimalist TV Console" at bounding box center [1094, 112] width 262 height 20
